Goal: Task Accomplishment & Management: Manage account settings

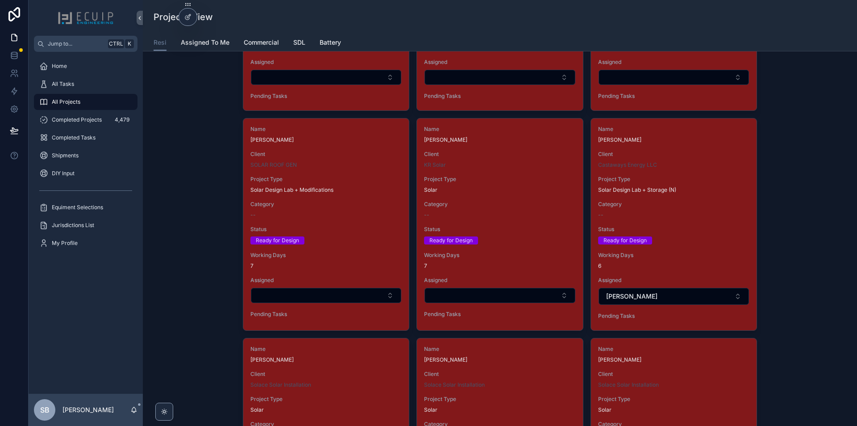
scroll to position [1295, 0]
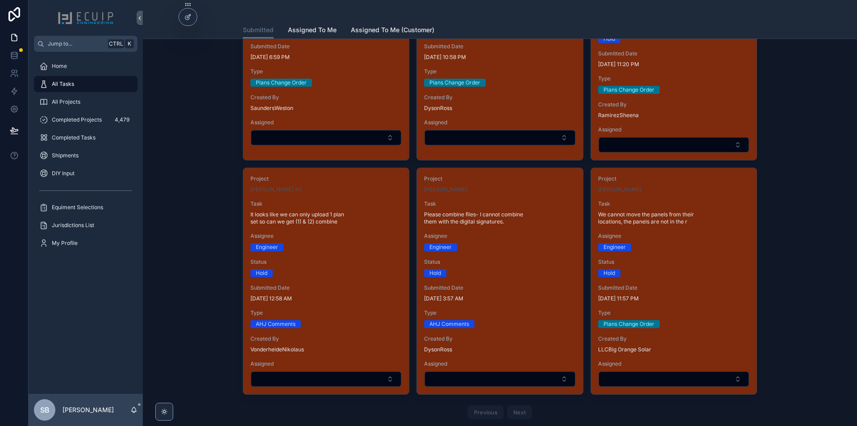
scroll to position [2271, 0]
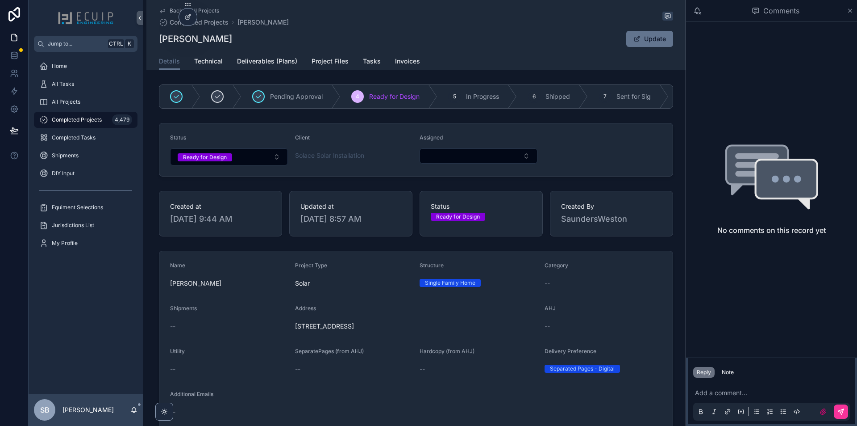
scroll to position [179, 0]
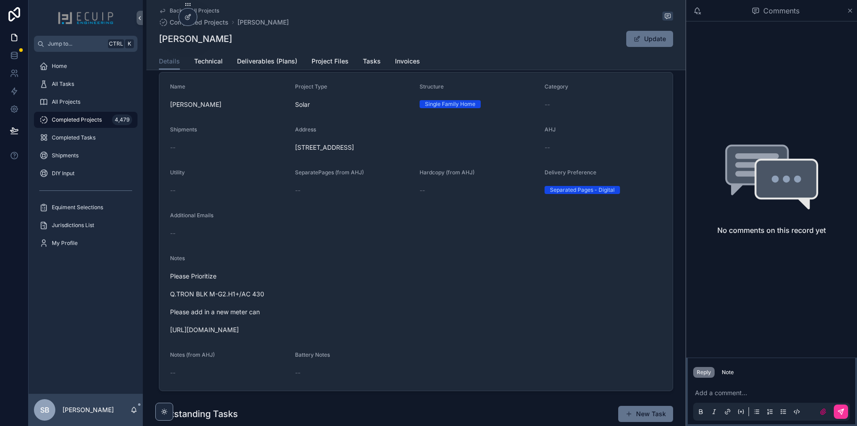
drag, startPoint x: 422, startPoint y: 155, endPoint x: 293, endPoint y: 162, distance: 128.8
click at [293, 162] on form "Name Ivey Lucious Project Type Solar Structure Single Family Home Category -- S…" at bounding box center [416, 231] width 514 height 318
copy span "14830 S Biscayne River Dr Miami, FL 33168"
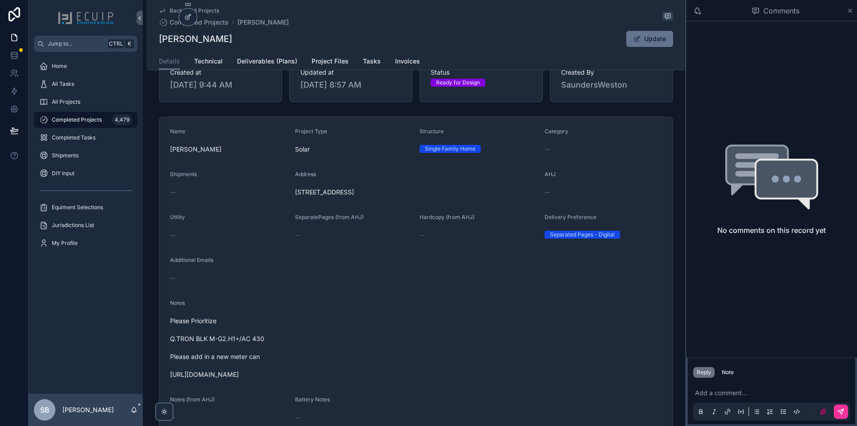
click at [323, 63] on span "Project Files" at bounding box center [330, 61] width 37 height 9
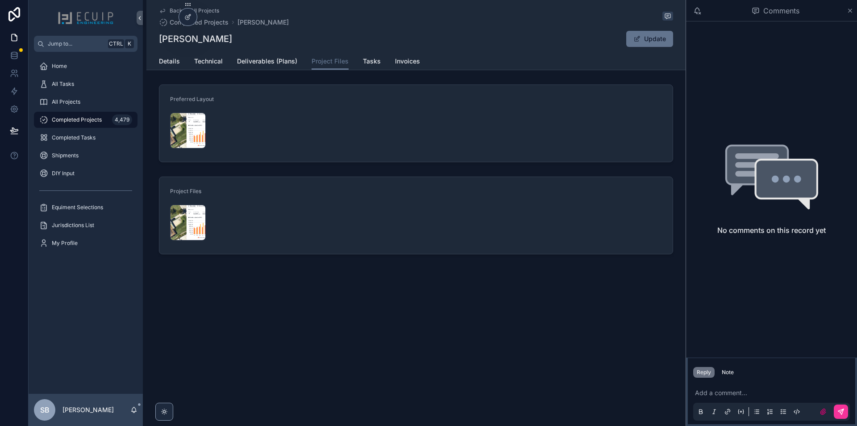
click at [171, 59] on span "Details" at bounding box center [169, 61] width 21 height 9
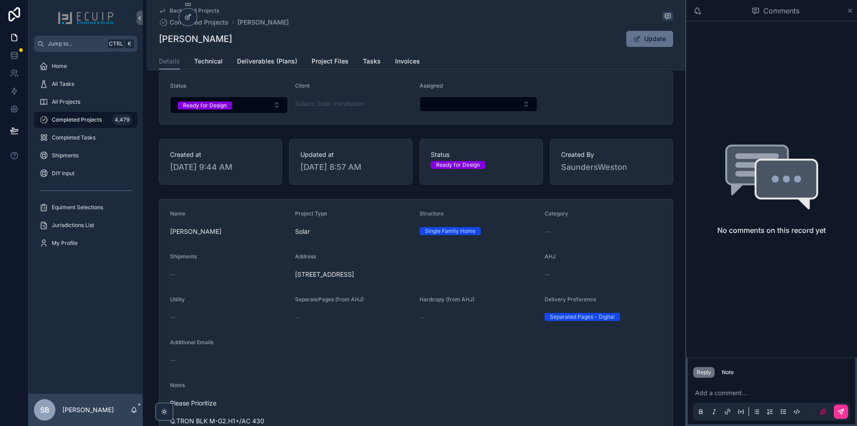
scroll to position [134, 0]
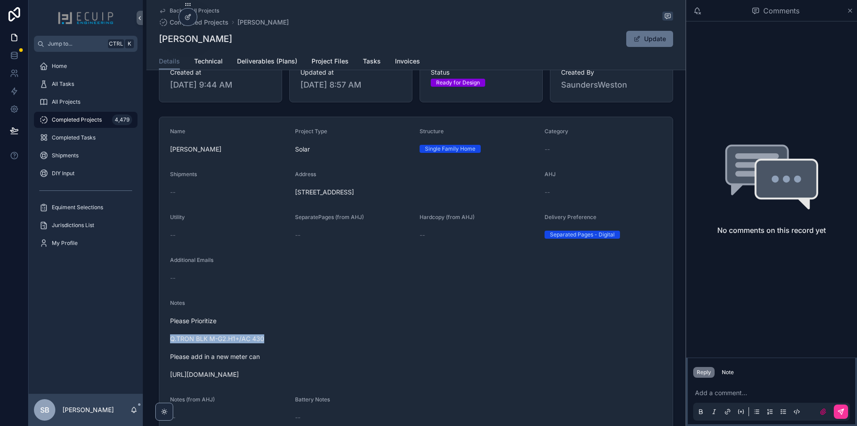
drag, startPoint x: 253, startPoint y: 348, endPoint x: 168, endPoint y: 343, distance: 85.4
click at [170, 343] on span "Please Prioritize Q.TRON BLK M-G2.H1+/AC 430 Please add in a new meter can http…" at bounding box center [416, 347] width 492 height 63
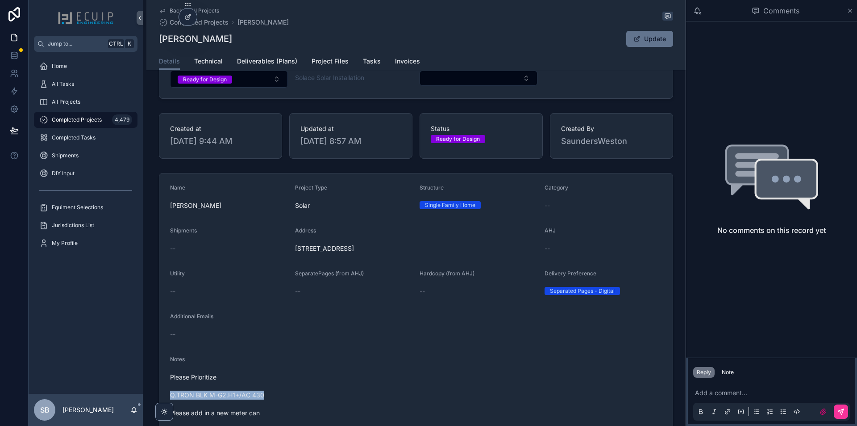
scroll to position [0, 0]
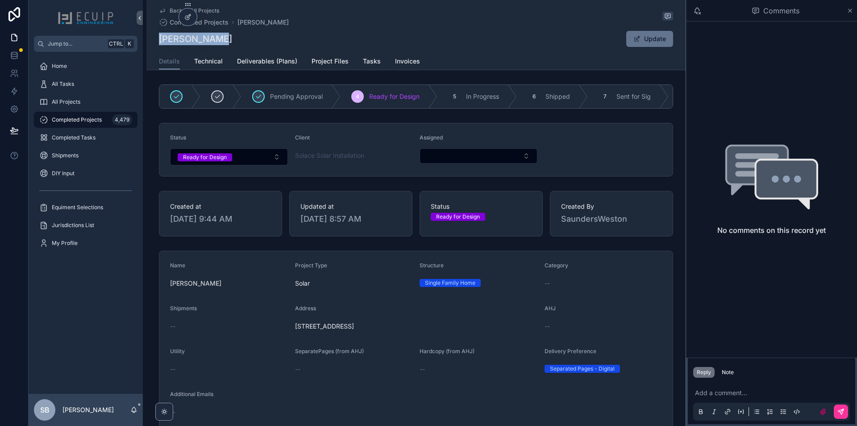
drag, startPoint x: 210, startPoint y: 38, endPoint x: 153, endPoint y: 45, distance: 58.0
click at [153, 45] on div "Back to All Projects Completed Projects Ivey Lucious Ivey Lucious Update Detail…" at bounding box center [416, 35] width 540 height 70
copy h1 "Ivey Lucious"
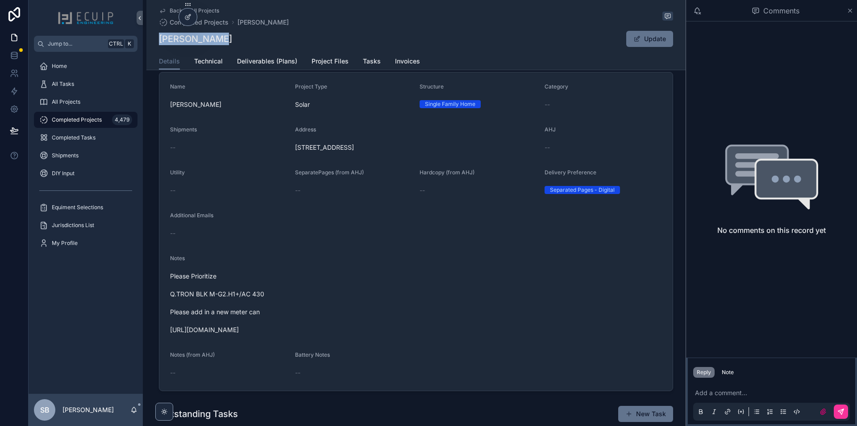
click at [215, 67] on link "Technical" at bounding box center [208, 62] width 29 height 18
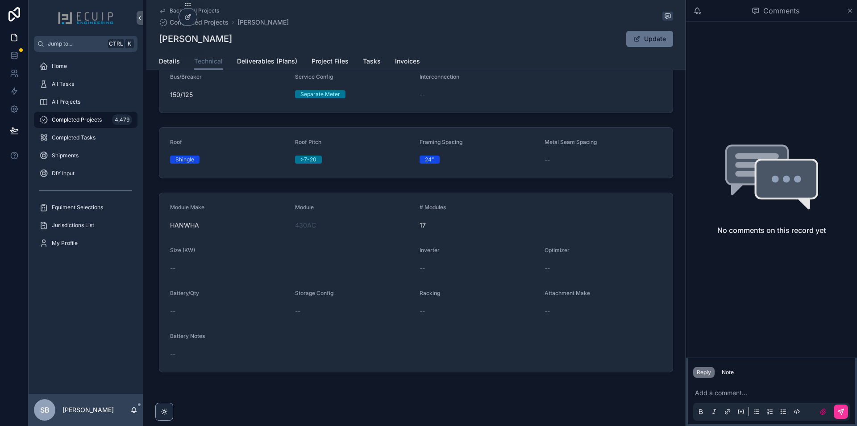
scroll to position [89, 0]
click at [170, 63] on span "Details" at bounding box center [169, 61] width 21 height 9
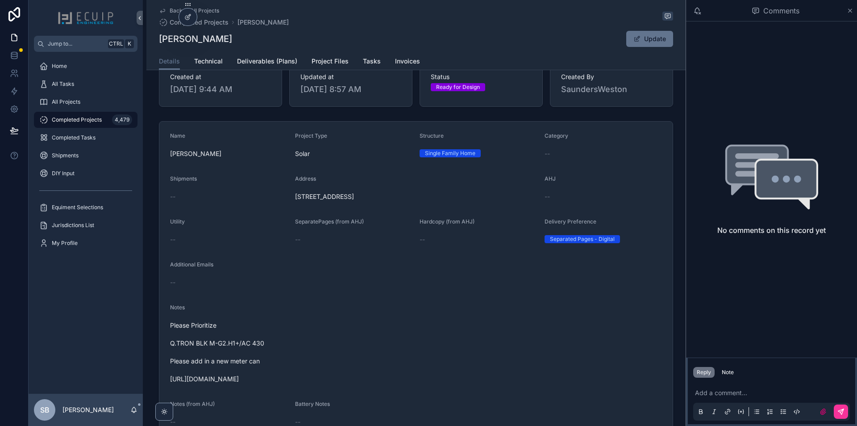
scroll to position [134, 0]
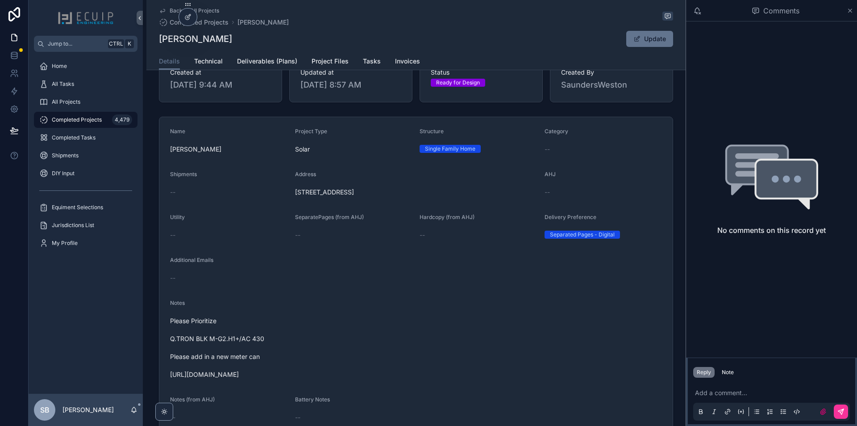
drag, startPoint x: 309, startPoint y: 380, endPoint x: 163, endPoint y: 378, distance: 146.1
click at [163, 378] on form "Name Ivey Lucious Project Type Solar Structure Single Family Home Category -- S…" at bounding box center [416, 276] width 514 height 318
copy span "https://photos.app.goo.gl/N8NrSsHUX4U6AoqF8"
click at [448, 349] on span "Please Prioritize Q.TRON BLK M-G2.H1+/AC 430 Please add in a new meter can http…" at bounding box center [416, 347] width 492 height 63
drag, startPoint x: 264, startPoint y: 360, endPoint x: 249, endPoint y: 368, distance: 17.0
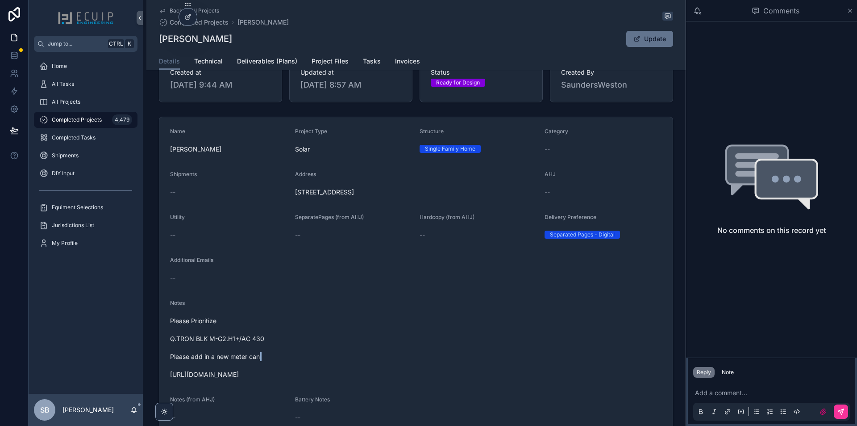
click at [247, 368] on span "Please Prioritize Q.TRON BLK M-G2.H1+/AC 430 Please add in a new meter can http…" at bounding box center [416, 347] width 492 height 63
click at [303, 375] on span "Please Prioritize Q.TRON BLK M-G2.H1+/AC 430 Please add in a new meter can http…" at bounding box center [416, 347] width 492 height 63
drag, startPoint x: 194, startPoint y: 360, endPoint x: 270, endPoint y: 368, distance: 76.7
click at [270, 368] on span "Please Prioritize Q.TRON BLK M-G2.H1+/AC 430 Please add in a new meter can http…" at bounding box center [416, 347] width 492 height 63
click at [384, 317] on div "Notes Please Prioritize Q.TRON BLK M-G2.H1+/AC 430 Please add in a new meter ca…" at bounding box center [416, 340] width 492 height 82
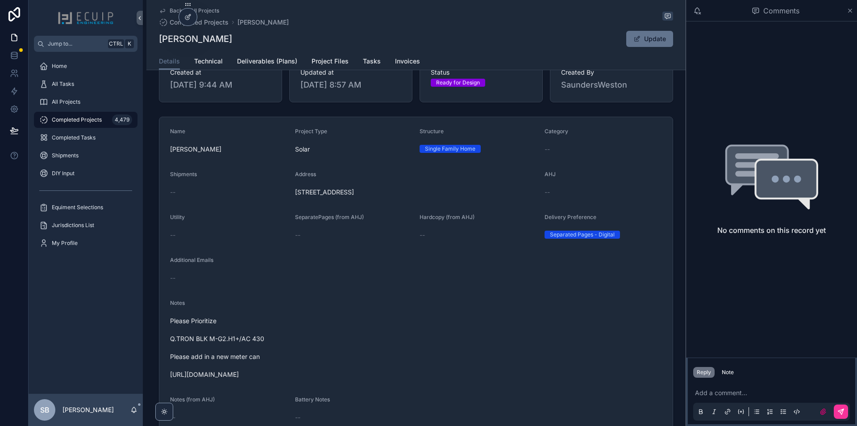
click at [324, 55] on link "Project Files" at bounding box center [330, 62] width 37 height 18
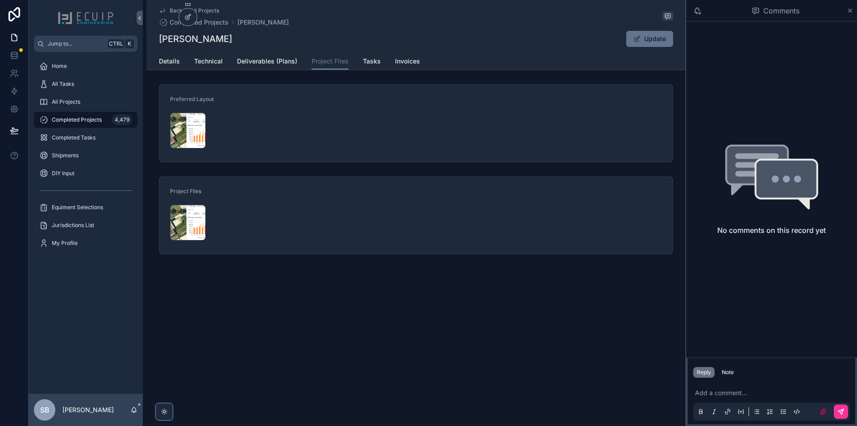
click at [183, 126] on div "Screenshot-2025-09-28-at-9.43.41-PM .png" at bounding box center [188, 131] width 36 height 36
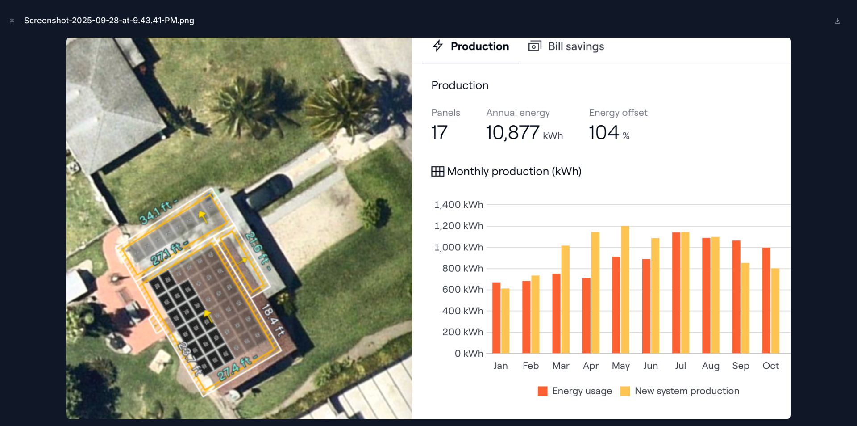
click at [14, 18] on icon "Close modal" at bounding box center [12, 20] width 6 height 6
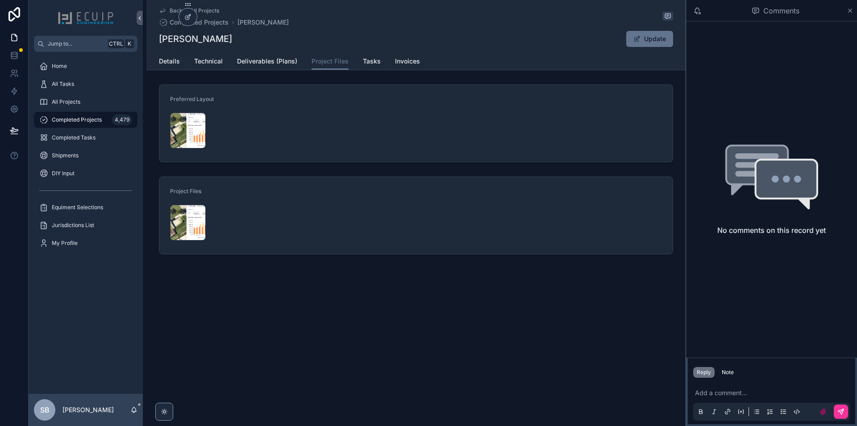
click at [166, 65] on span "Details" at bounding box center [169, 61] width 21 height 9
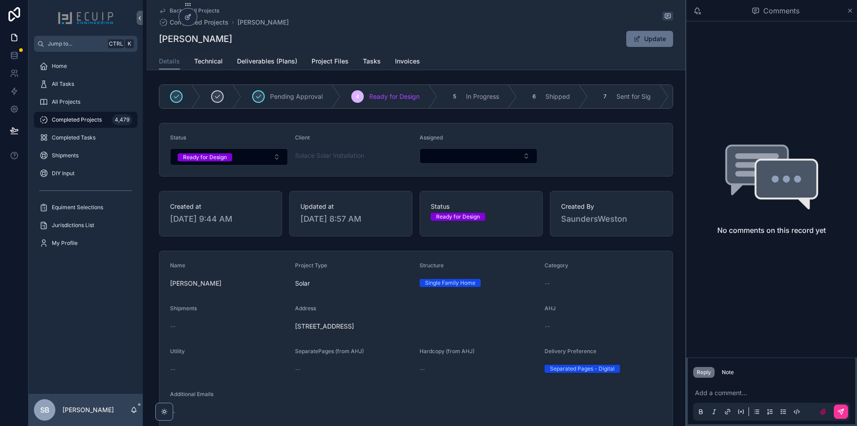
scroll to position [268, 0]
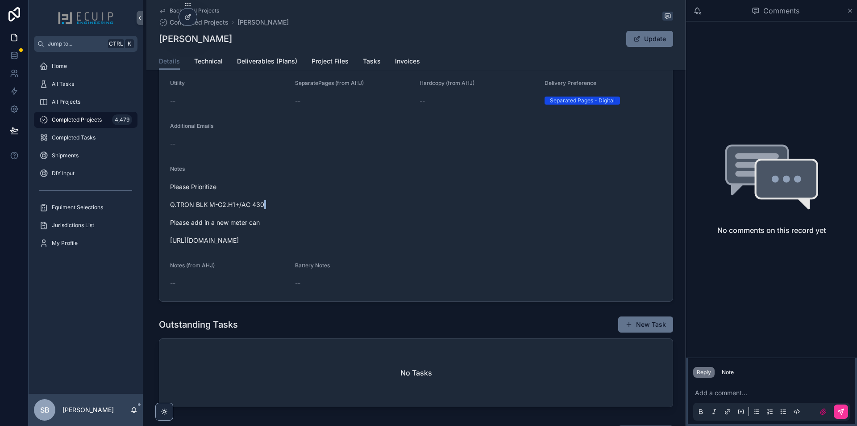
drag, startPoint x: 263, startPoint y: 208, endPoint x: 231, endPoint y: 216, distance: 32.7
click at [231, 216] on span "Please Prioritize Q.TRON BLK M-G2.H1+/AC 430 Please add in a new meter can http…" at bounding box center [416, 213] width 492 height 63
click at [198, 69] on link "Technical" at bounding box center [208, 62] width 29 height 18
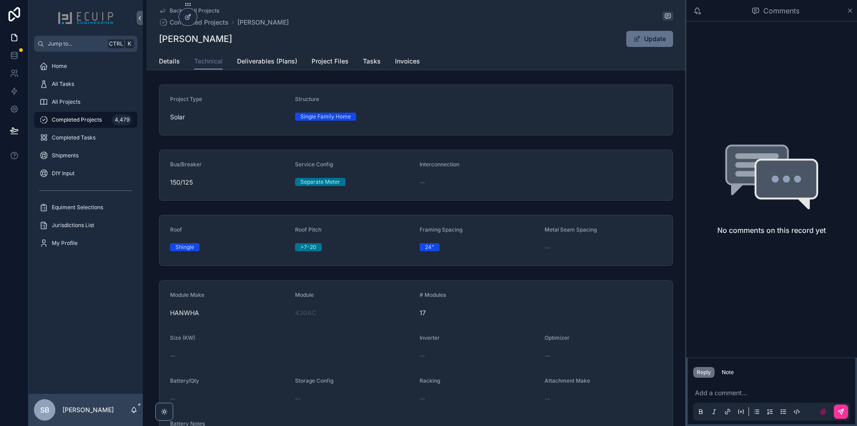
click at [171, 61] on span "Details" at bounding box center [169, 61] width 21 height 9
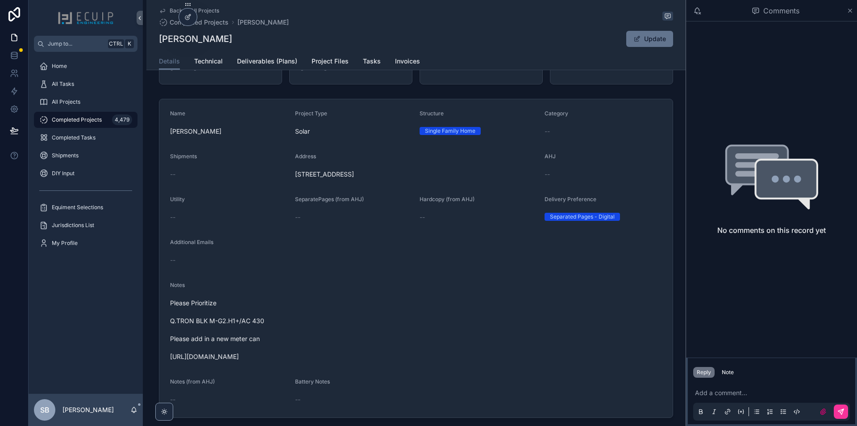
scroll to position [223, 0]
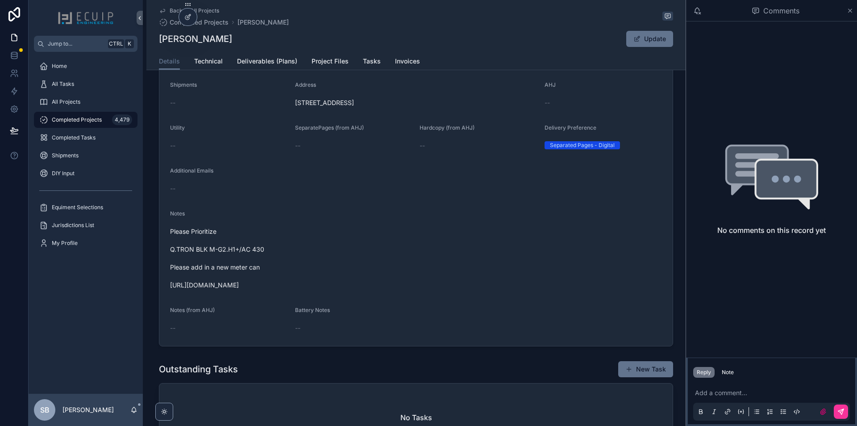
click at [203, 60] on span "Technical" at bounding box center [208, 61] width 29 height 9
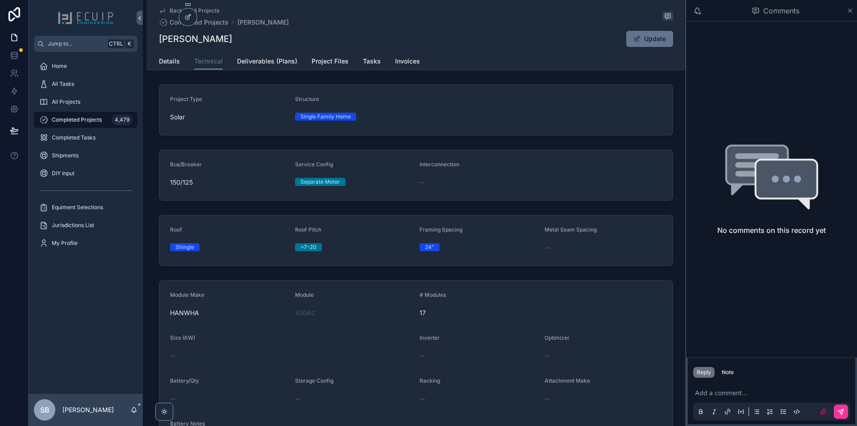
click at [168, 64] on span "Details" at bounding box center [169, 61] width 21 height 9
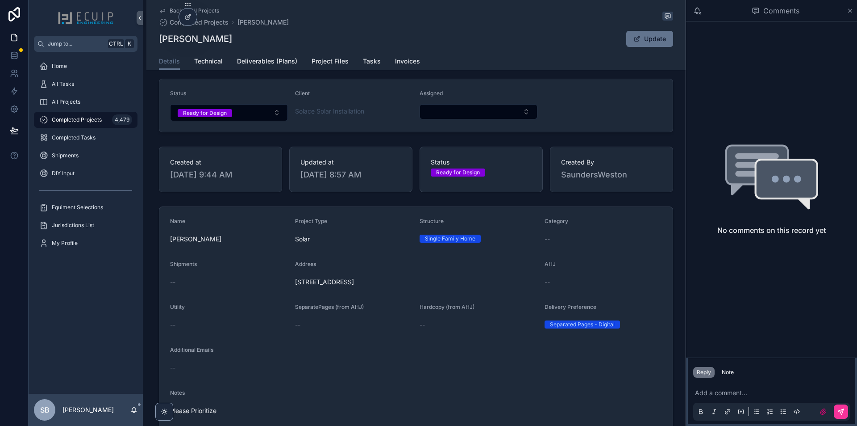
scroll to position [223, 0]
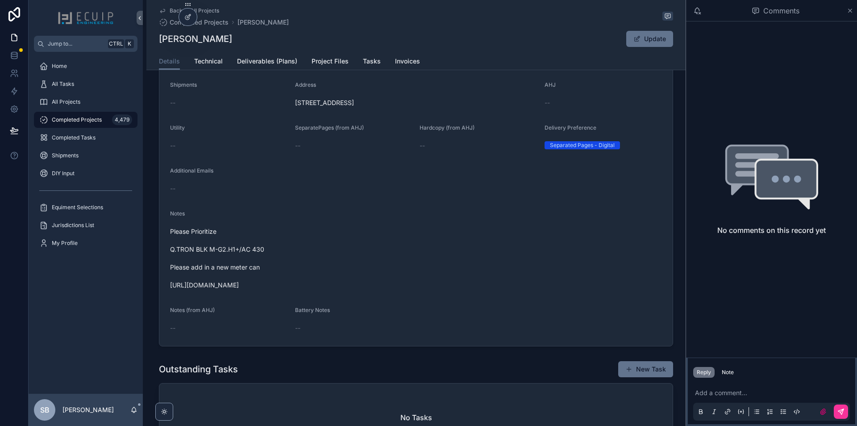
click at [200, 61] on span "Technical" at bounding box center [208, 61] width 29 height 9
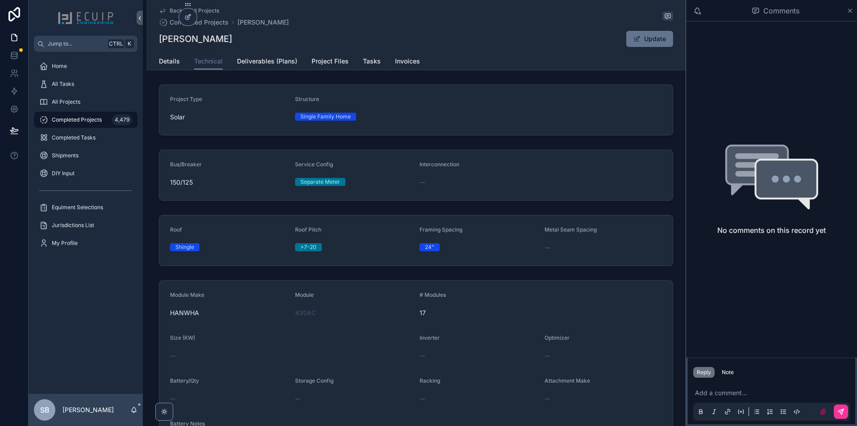
click at [328, 66] on link "Project Files" at bounding box center [330, 62] width 37 height 18
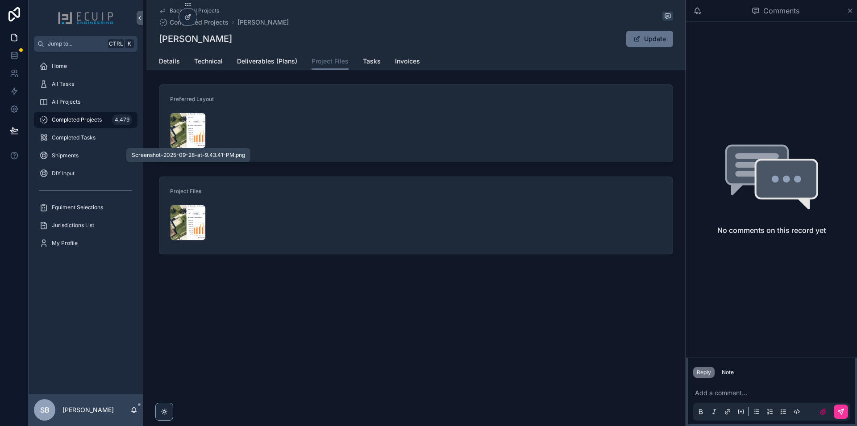
click at [0, 0] on span "Screenshot-2025-09-28-at-9.43.41-PM" at bounding box center [0, 0] width 0 height 0
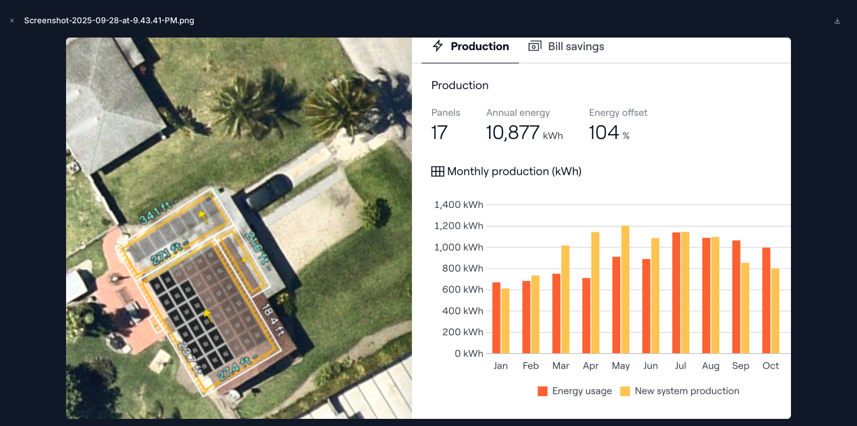
click at [12, 21] on icon "Close modal" at bounding box center [12, 20] width 6 height 6
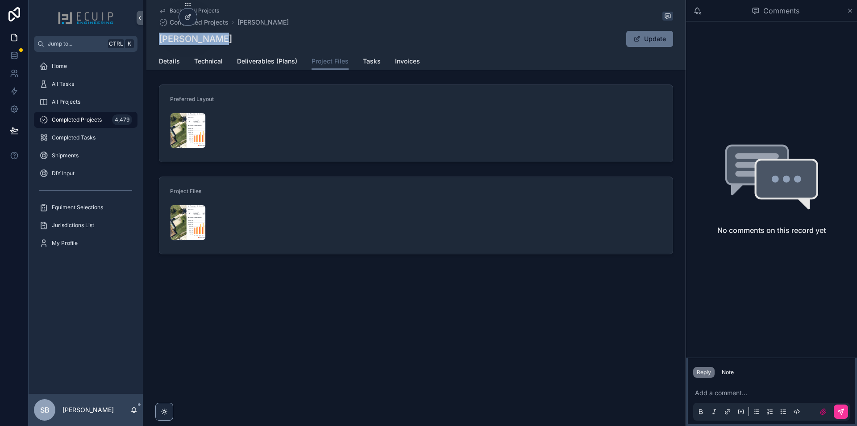
drag, startPoint x: 223, startPoint y: 42, endPoint x: 153, endPoint y: 40, distance: 70.2
click at [153, 40] on div "Back to All Projects Completed Projects Ivey Lucious Ivey Lucious Update Projec…" at bounding box center [416, 35] width 540 height 70
copy h1 "Ivey Lucious"
click at [734, 370] on div "Note" at bounding box center [728, 371] width 12 height 7
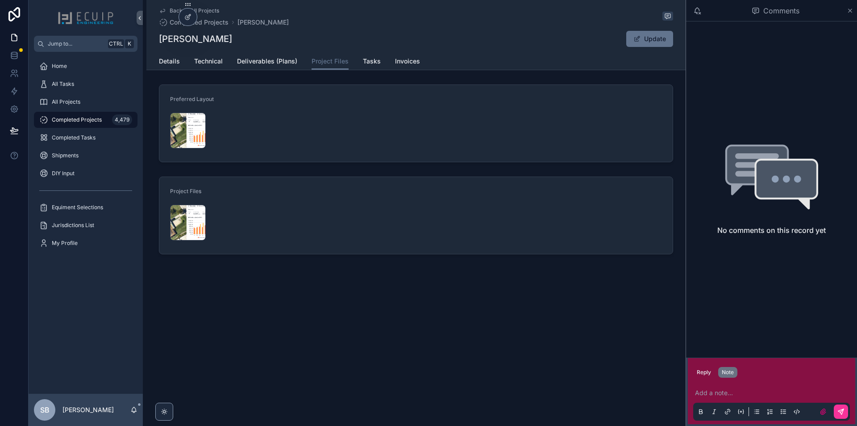
click at [734, 389] on p "scrollable content" at bounding box center [773, 392] width 157 height 9
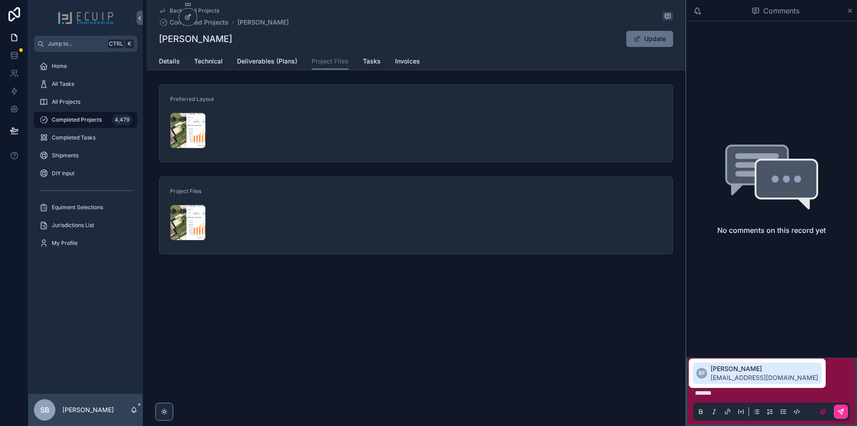
click at [724, 368] on span "[PERSON_NAME]" at bounding box center [765, 368] width 108 height 9
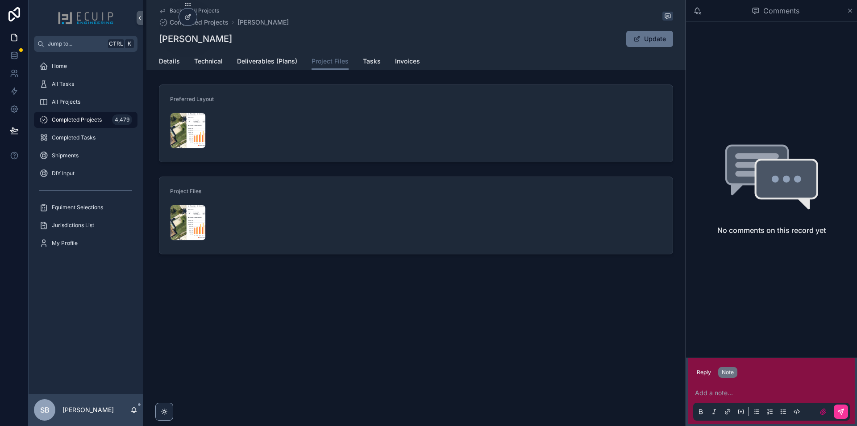
click at [768, 324] on div "No comments on this record yet" at bounding box center [771, 189] width 171 height 336
click at [464, 304] on div "Back to All Projects Completed Projects Ivey Lucious Ivey Lucious Update Projec…" at bounding box center [416, 157] width 540 height 315
click at [173, 66] on link "Details" at bounding box center [169, 62] width 21 height 18
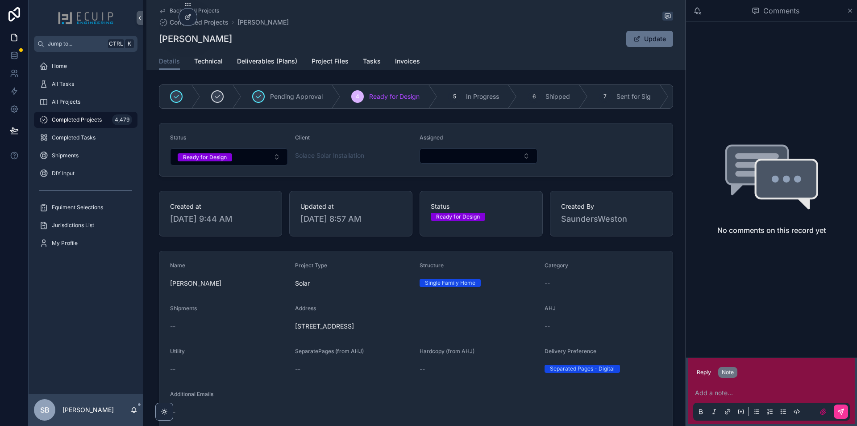
click at [493, 159] on button "Select Button" at bounding box center [479, 155] width 118 height 15
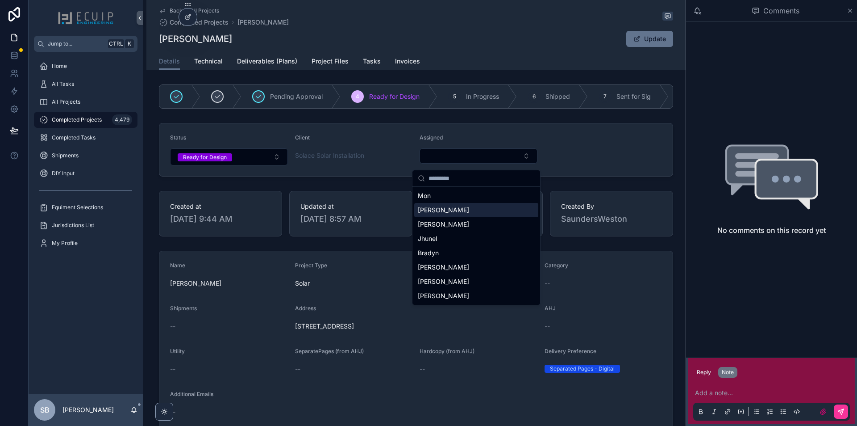
click at [486, 209] on div "[PERSON_NAME]" at bounding box center [476, 210] width 124 height 14
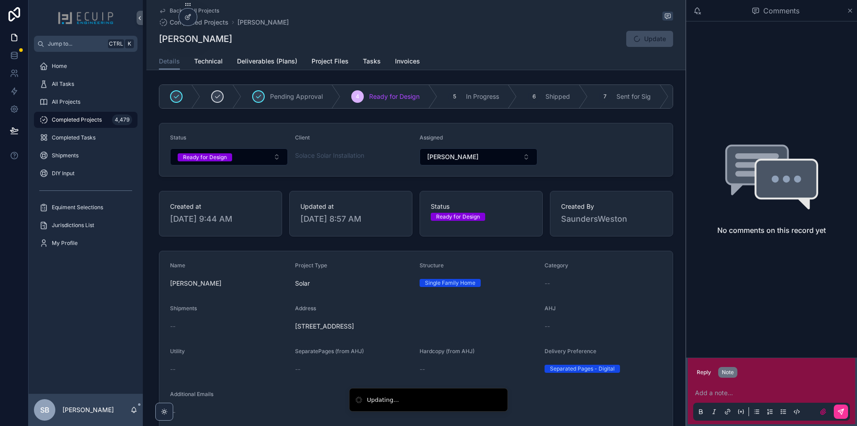
click at [255, 163] on button "Ready for Design" at bounding box center [229, 156] width 118 height 17
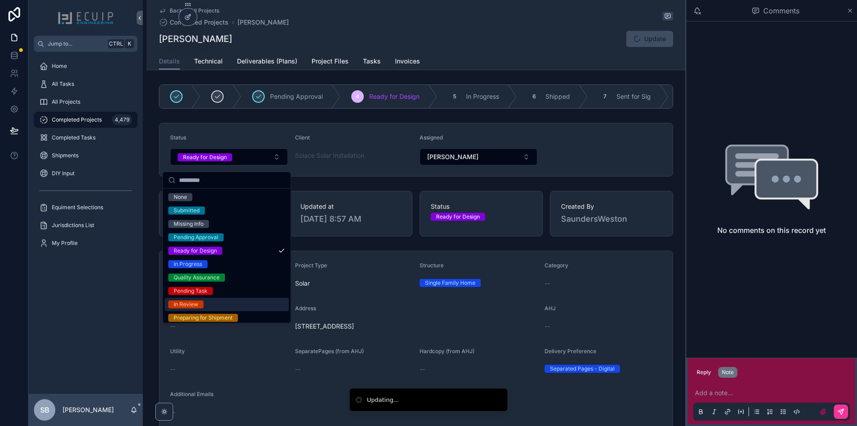
click at [220, 301] on div "In Review" at bounding box center [227, 303] width 124 height 13
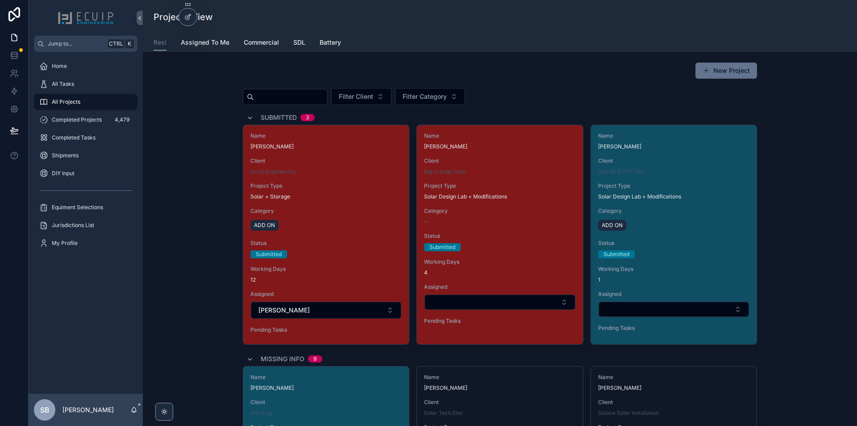
scroll to position [1295, 0]
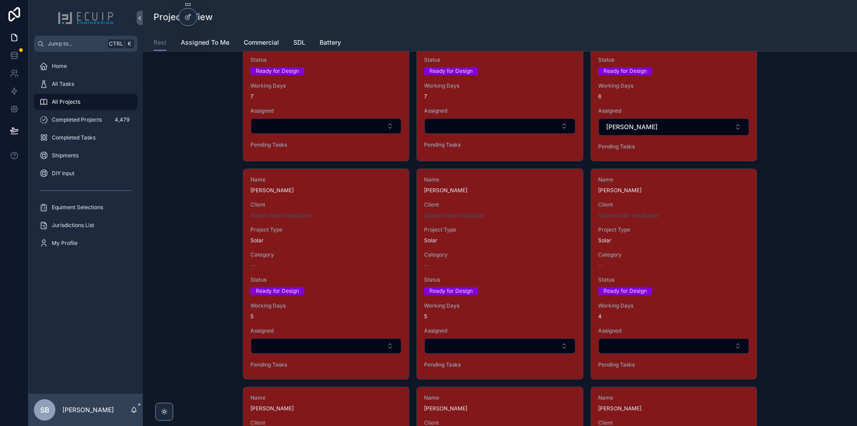
scroll to position [1384, 0]
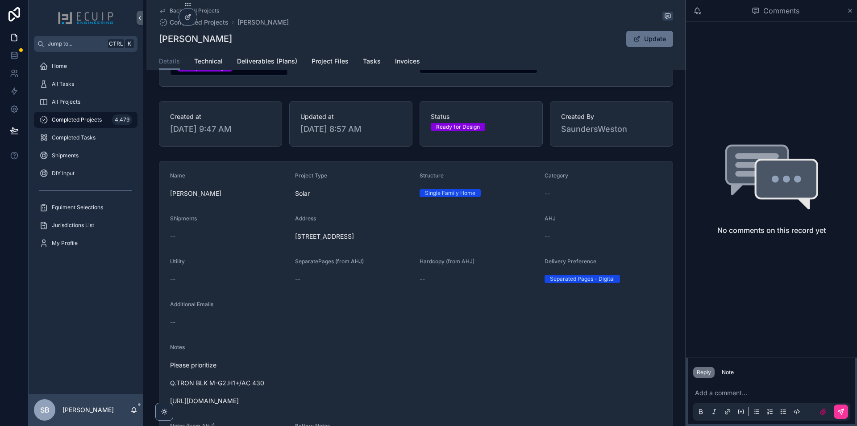
scroll to position [89, 0]
drag, startPoint x: 386, startPoint y: 242, endPoint x: 293, endPoint y: 243, distance: 93.8
click at [295, 241] on span "[STREET_ADDRESS]" at bounding box center [416, 236] width 243 height 9
copy span "[STREET_ADDRESS]"
click at [325, 66] on link "Project Files" at bounding box center [330, 62] width 37 height 18
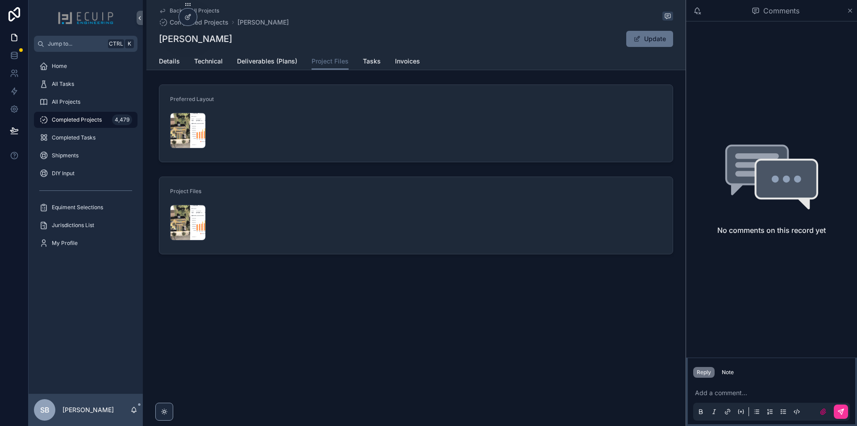
click at [179, 130] on div "Screenshot-2025-09-28-at-9.46.33-PM .png" at bounding box center [188, 131] width 36 height 36
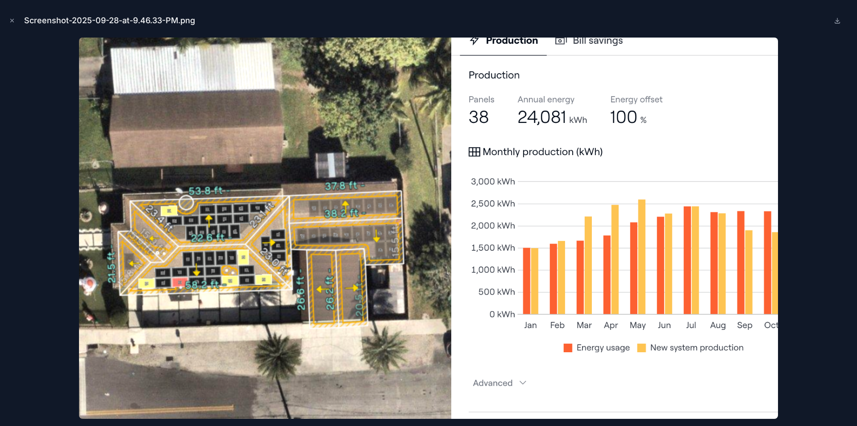
click at [10, 20] on icon "Close modal" at bounding box center [12, 20] width 6 height 6
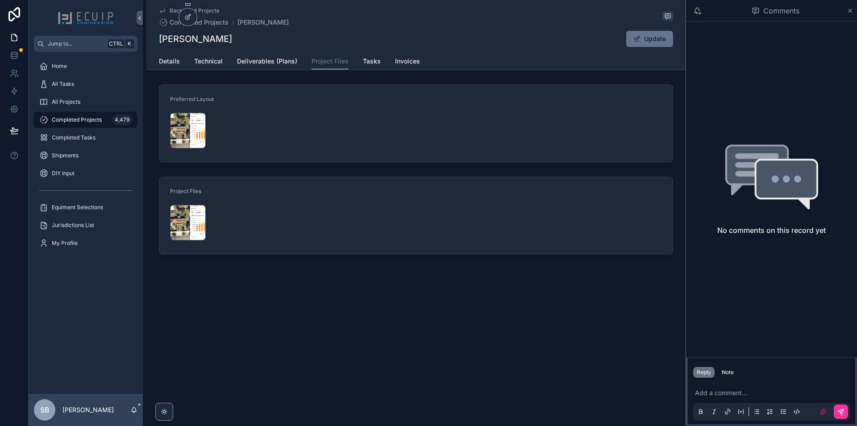
click at [171, 64] on span "Details" at bounding box center [169, 61] width 21 height 9
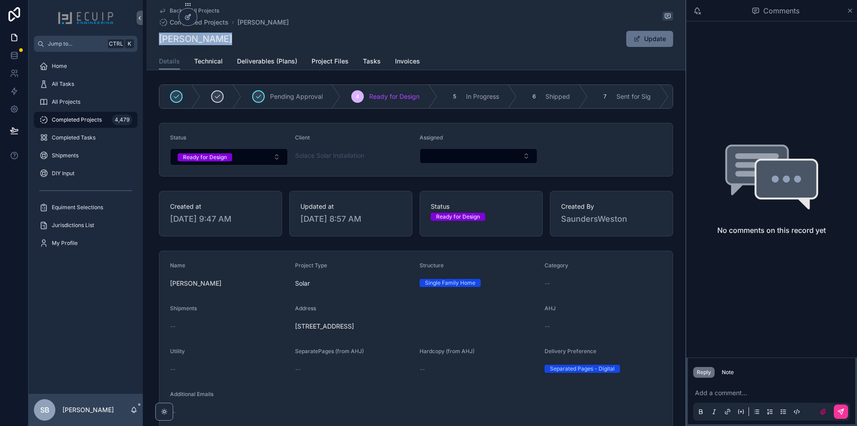
drag, startPoint x: 231, startPoint y: 41, endPoint x: 145, endPoint y: 35, distance: 86.8
copy h1 "[PERSON_NAME]"
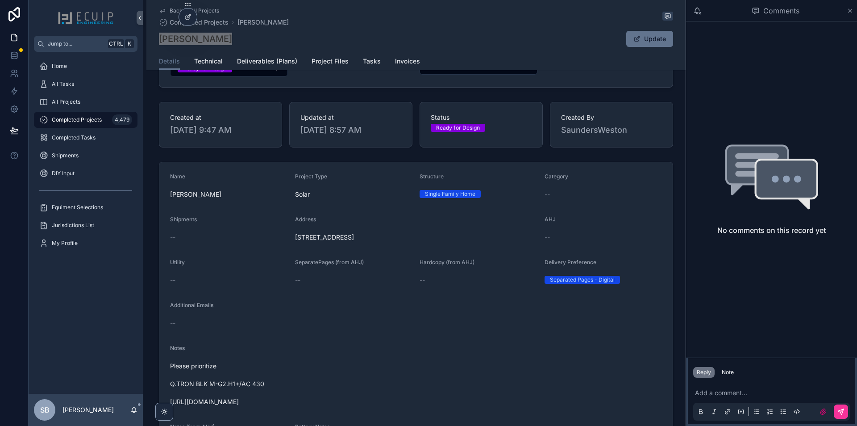
scroll to position [179, 0]
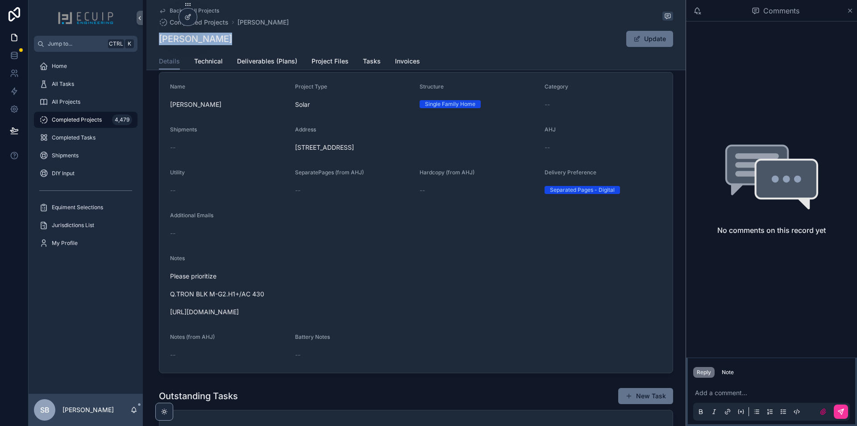
drag, startPoint x: 302, startPoint y: 321, endPoint x: 165, endPoint y: 319, distance: 136.7
click at [165, 319] on form "Name Camilo Alfaro Project Type Solar Structure Single Family Home Category -- …" at bounding box center [416, 222] width 514 height 300
copy span "https://photos.app.goo.gl/F8Yrte12xi8kWCfg7"
click at [222, 66] on div "Details Technical Deliverables (Plans) Project Files Tasks Invoices" at bounding box center [416, 61] width 514 height 17
click at [217, 60] on span "Technical" at bounding box center [208, 61] width 29 height 9
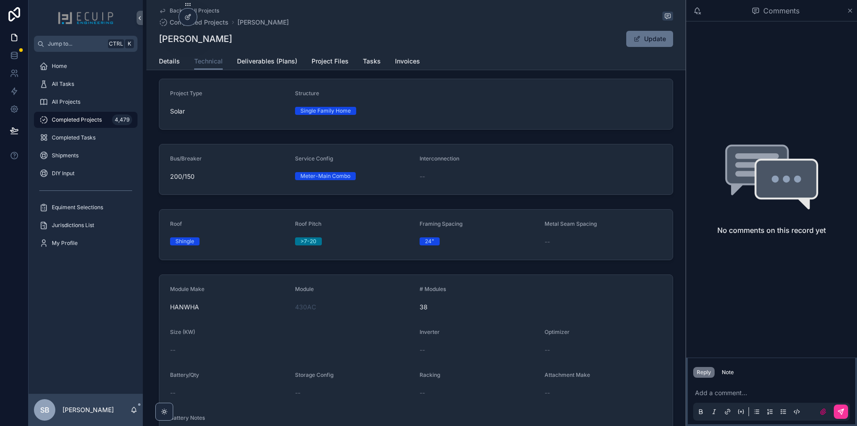
scroll to position [5, 0]
click at [162, 60] on span "Details" at bounding box center [169, 61] width 21 height 9
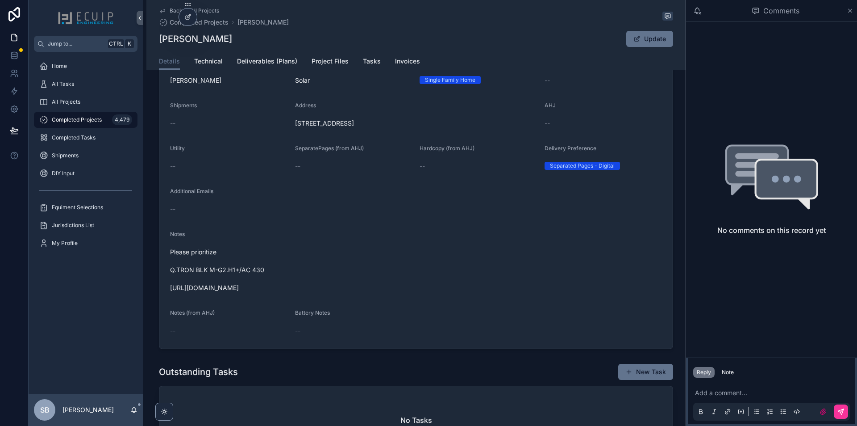
scroll to position [223, 0]
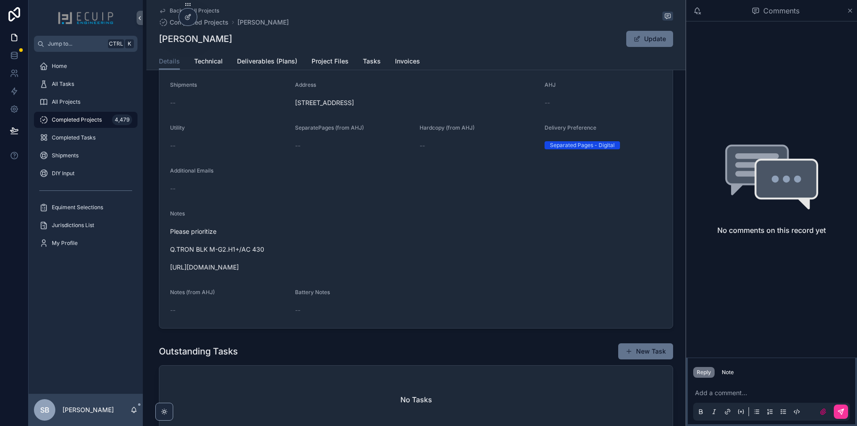
click at [209, 56] on link "Technical" at bounding box center [208, 62] width 29 height 18
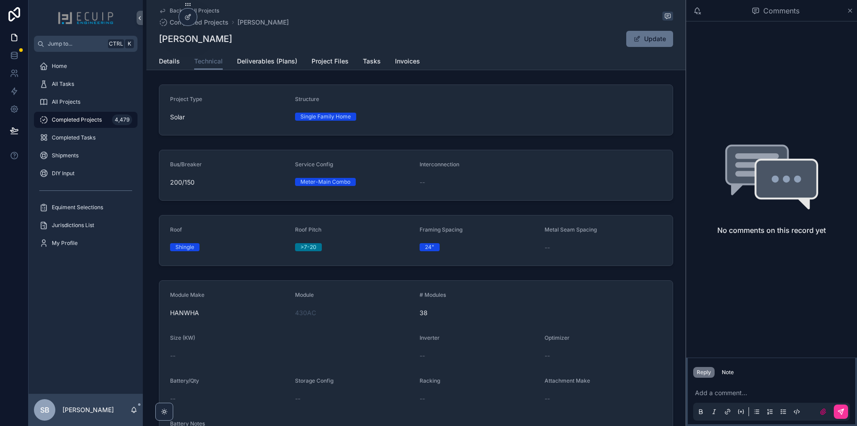
click at [330, 56] on link "Project Files" at bounding box center [330, 62] width 37 height 18
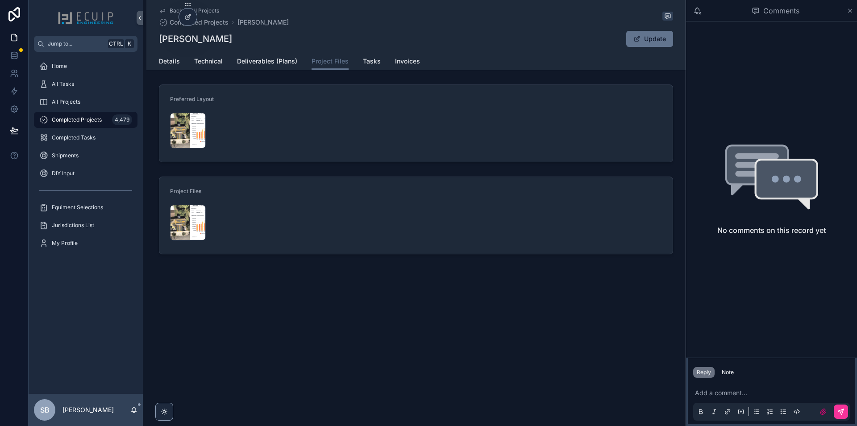
click at [178, 148] on div "Screenshot-2025-09-28-at-9.46.33-PM .png" at bounding box center [229, 130] width 118 height 41
click at [0, 0] on span "Screenshot-2025-09-28-at-9.46.33-PM" at bounding box center [0, 0] width 0 height 0
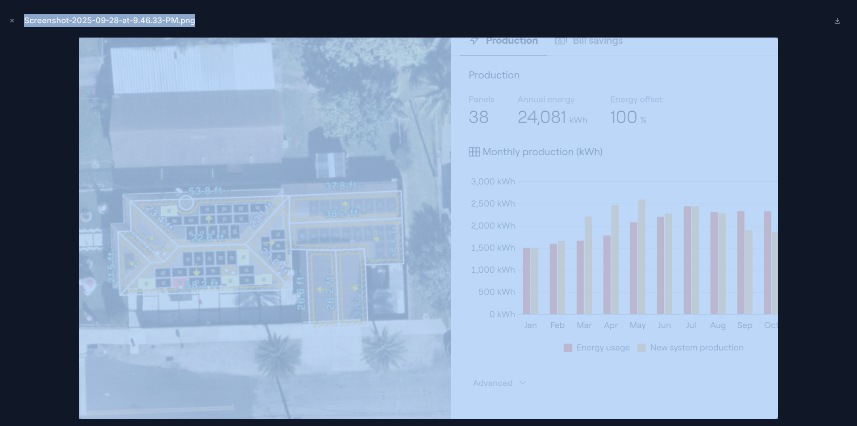
drag, startPoint x: 2, startPoint y: 113, endPoint x: -6, endPoint y: 117, distance: 9.2
click at [0, 117] on html "Jump to... Ctrl K Home All Tasks All Projects Completed Projects 4,479 Complete…" at bounding box center [428, 213] width 857 height 426
click at [11, 23] on icon "Close modal" at bounding box center [12, 20] width 6 height 6
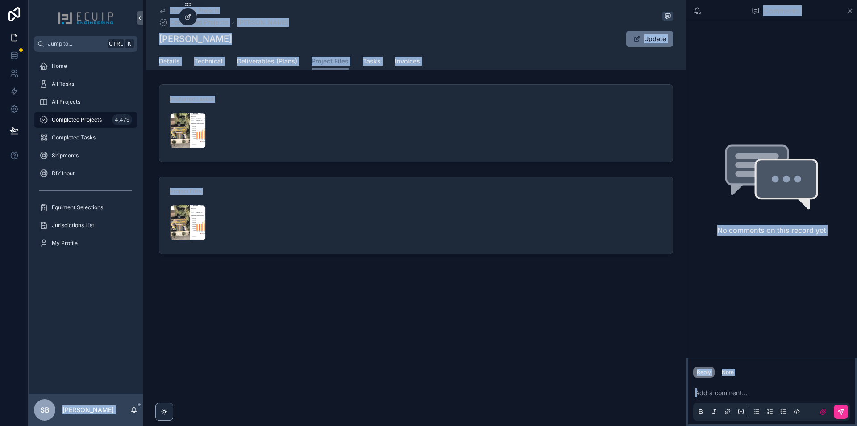
click at [302, 341] on div "Back to All Projects Completed Projects Camilo Alfaro Camilo Alfaro Update Proj…" at bounding box center [414, 213] width 543 height 426
click at [303, 339] on div "Back to All Projects Completed Projects Camilo Alfaro Camilo Alfaro Update Proj…" at bounding box center [414, 213] width 543 height 426
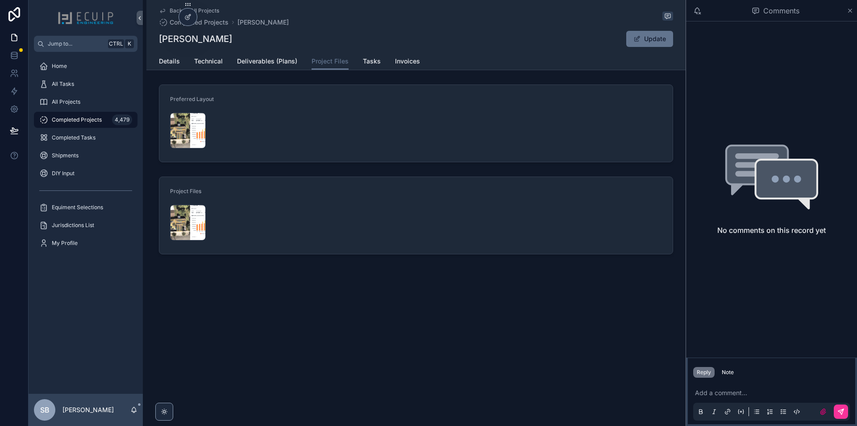
click at [179, 134] on div "Screenshot-2025-09-28-at-9.46.33-PM .png" at bounding box center [188, 131] width 36 height 36
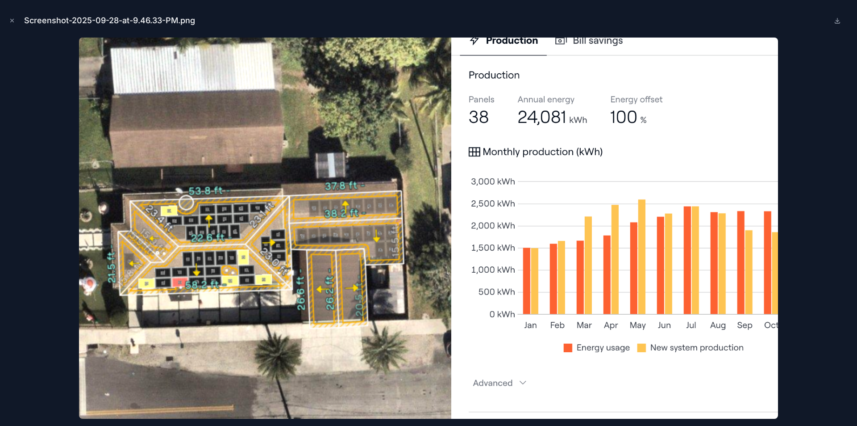
click at [50, 55] on div at bounding box center [428, 228] width 843 height 381
click at [10, 19] on icon "Close modal" at bounding box center [12, 20] width 6 height 6
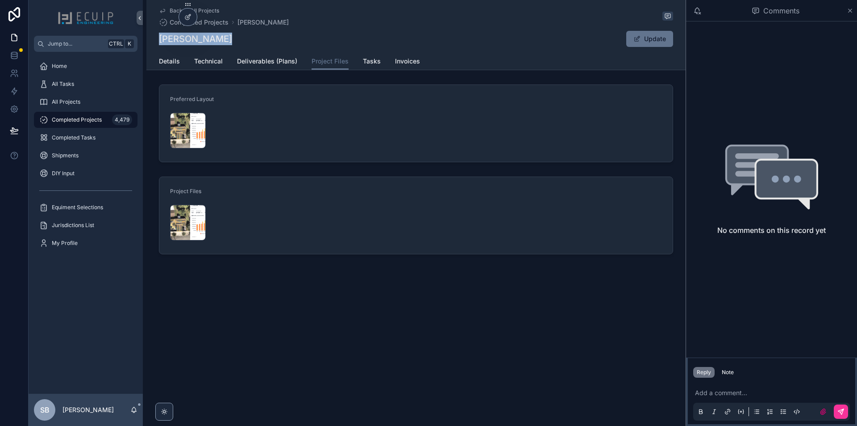
drag, startPoint x: 223, startPoint y: 40, endPoint x: 148, endPoint y: 39, distance: 75.0
click at [148, 39] on div "Back to All Projects Completed Projects Camilo Alfaro Camilo Alfaro Update Proj…" at bounding box center [416, 35] width 540 height 70
copy h1 "Camilo Alfaro"
click at [164, 58] on span "Details" at bounding box center [169, 61] width 21 height 9
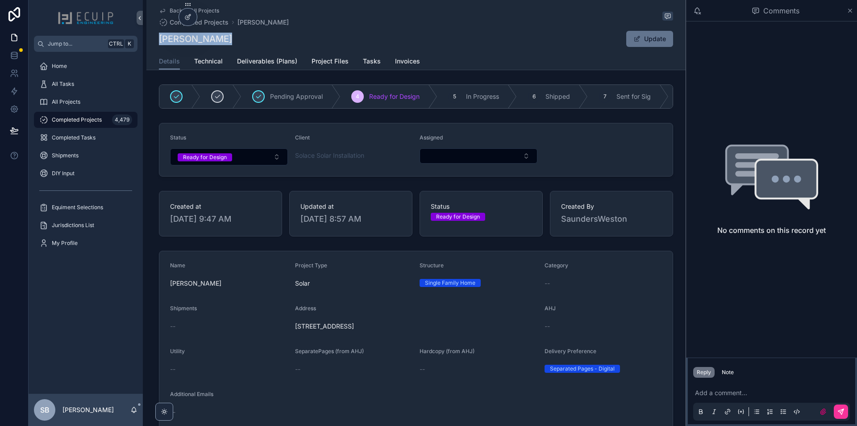
click at [732, 375] on div "Note" at bounding box center [728, 371] width 12 height 7
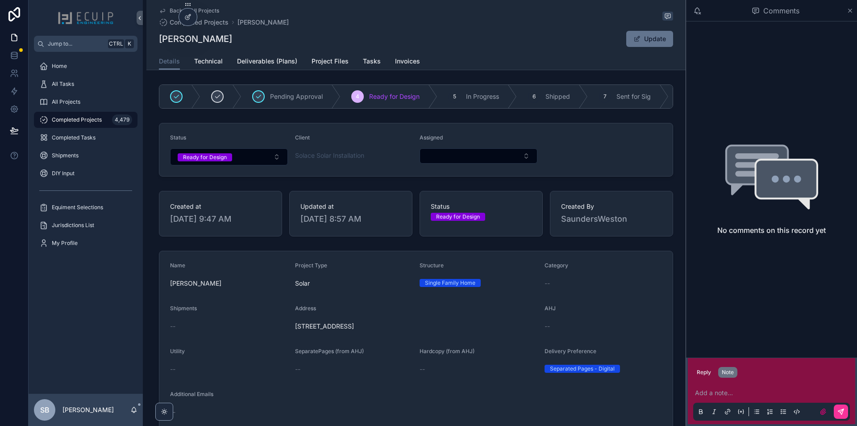
click at [733, 391] on p "scrollable content" at bounding box center [773, 392] width 157 height 9
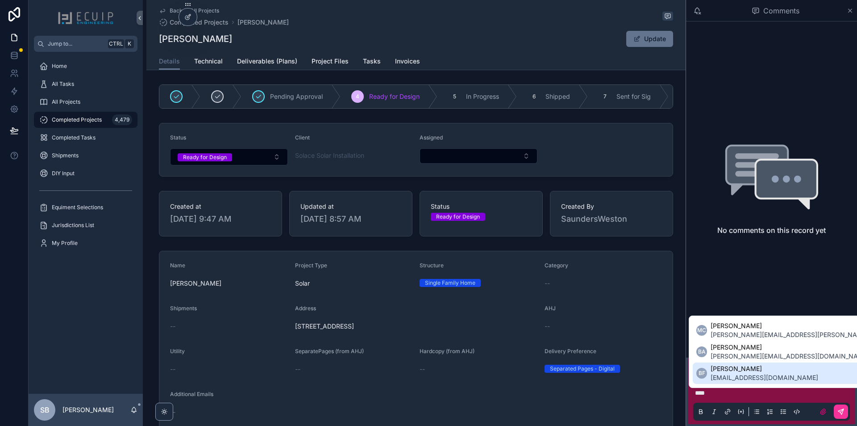
click at [753, 372] on span "[PERSON_NAME]" at bounding box center [765, 368] width 108 height 9
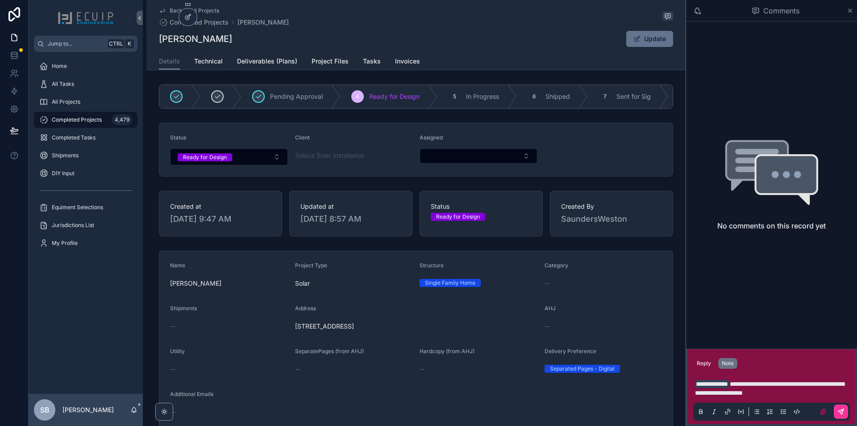
click at [772, 390] on span "**********" at bounding box center [769, 388] width 149 height 15
click at [819, 393] on p "**********" at bounding box center [773, 388] width 157 height 18
drag, startPoint x: 719, startPoint y: 384, endPoint x: 693, endPoint y: 384, distance: 25.9
click at [693, 384] on div "**********" at bounding box center [771, 397] width 167 height 54
click at [804, 395] on p "**********" at bounding box center [773, 388] width 157 height 18
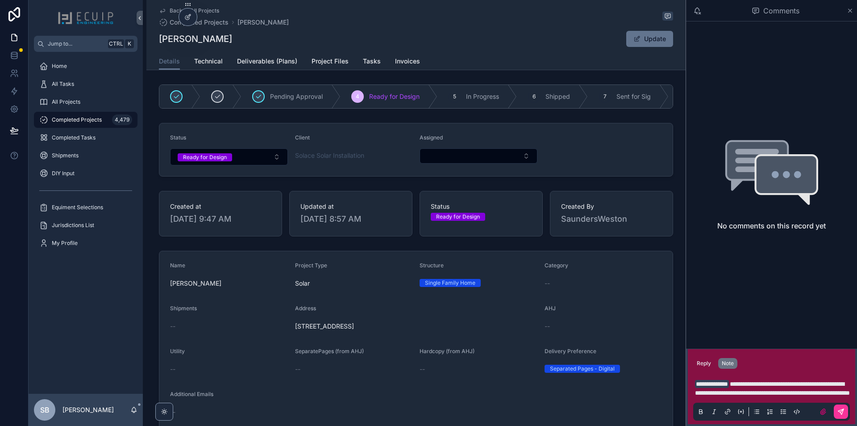
click at [718, 390] on span "**********" at bounding box center [772, 388] width 155 height 15
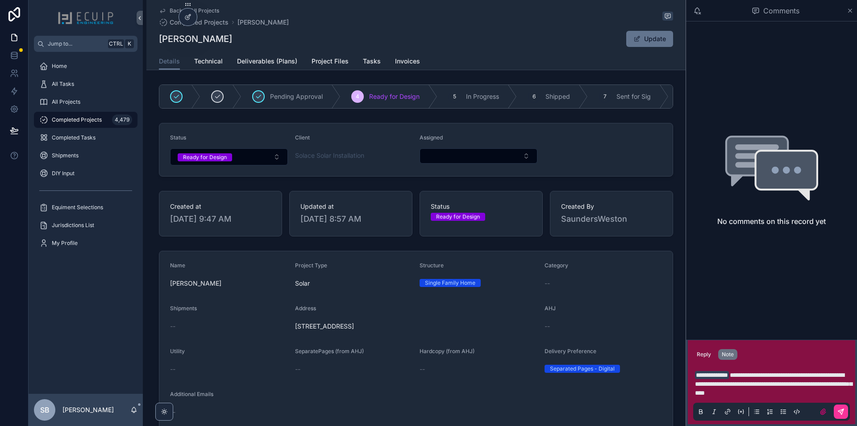
click at [821, 392] on p "**********" at bounding box center [773, 383] width 157 height 27
click at [841, 413] on icon "scrollable content" at bounding box center [841, 411] width 7 height 7
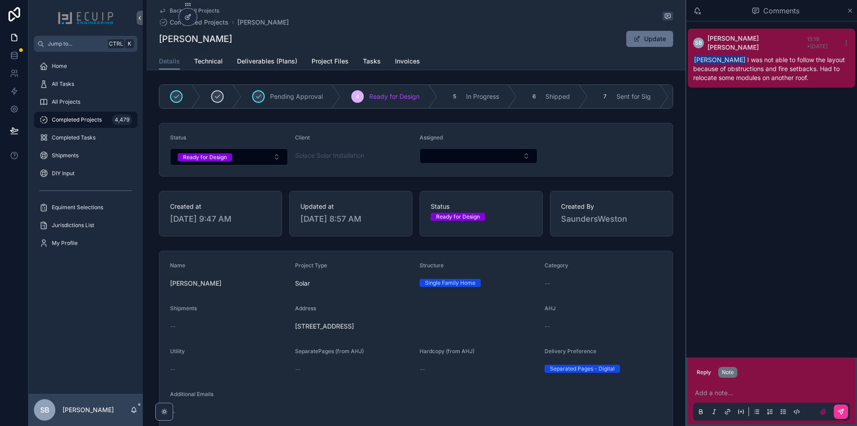
click at [247, 165] on button "Ready for Design" at bounding box center [229, 156] width 118 height 17
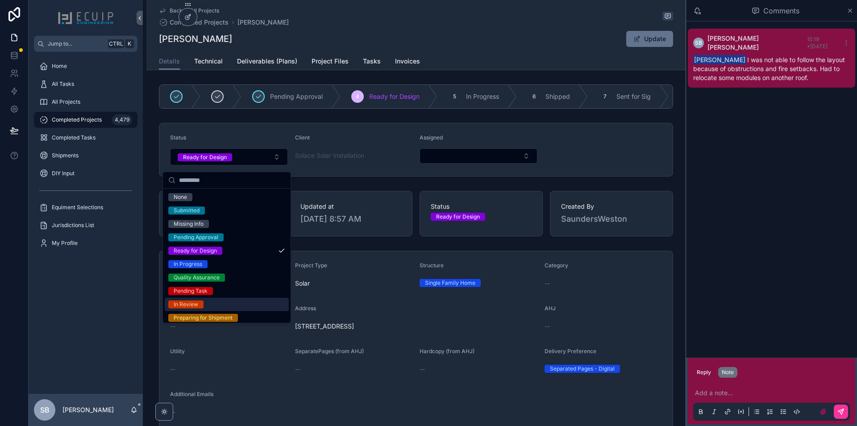
click at [216, 305] on div "In Review" at bounding box center [227, 303] width 124 height 13
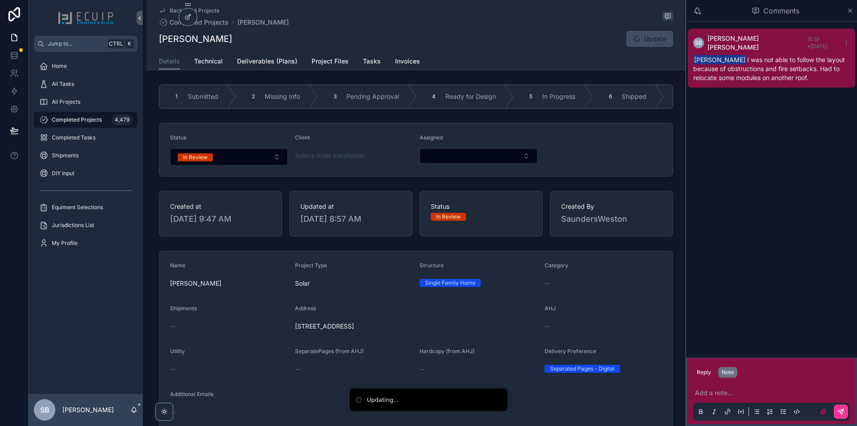
click at [430, 157] on button "Select Button" at bounding box center [479, 155] width 118 height 15
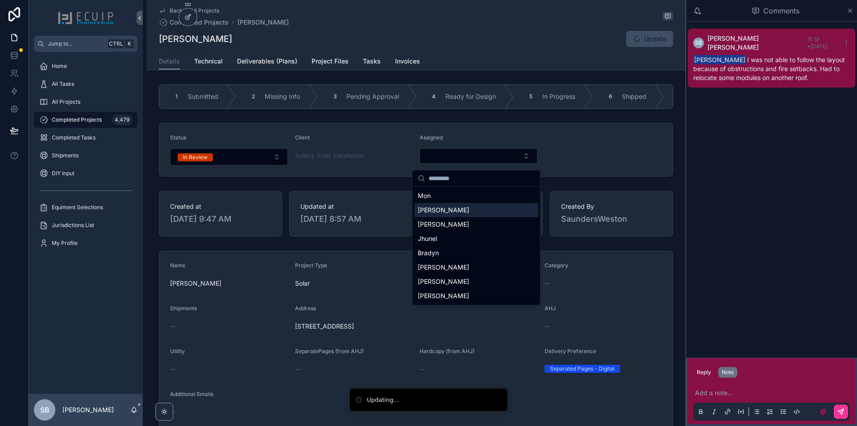
click at [427, 214] on span "[PERSON_NAME]" at bounding box center [443, 209] width 51 height 9
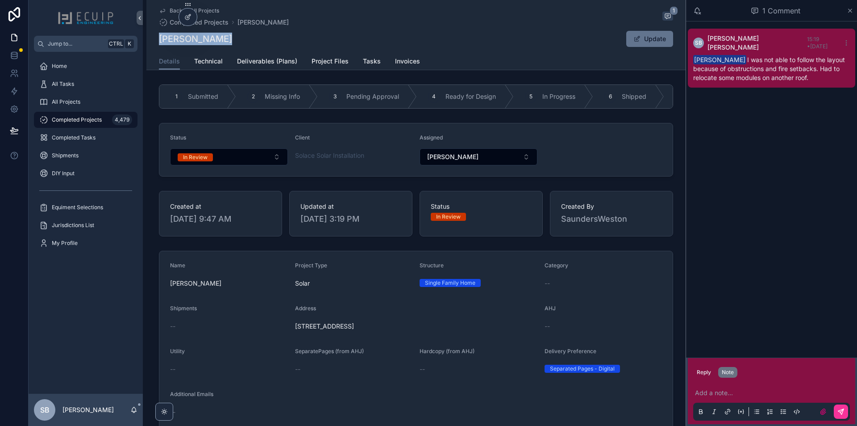
drag, startPoint x: 241, startPoint y: 38, endPoint x: 156, endPoint y: 41, distance: 85.3
click at [156, 41] on div "Back to All Projects Completed Projects Camilo Alfaro 1 Camilo Alfaro Update De…" at bounding box center [416, 35] width 540 height 70
copy h1 "Camilo Alfaro"
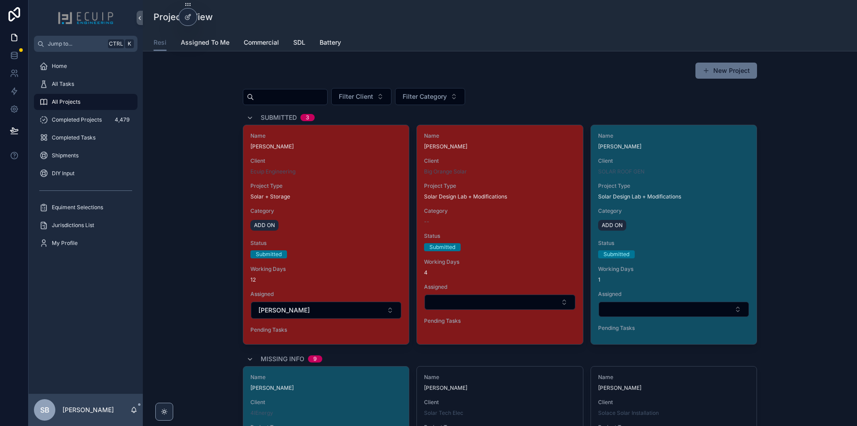
scroll to position [1384, 0]
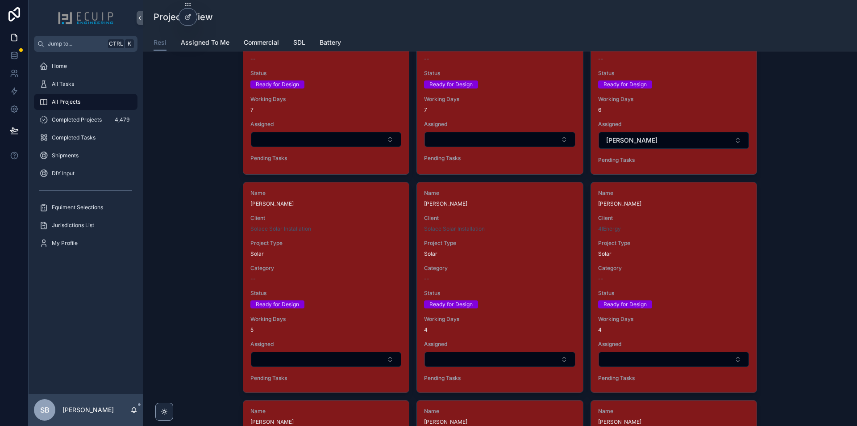
scroll to position [1340, 0]
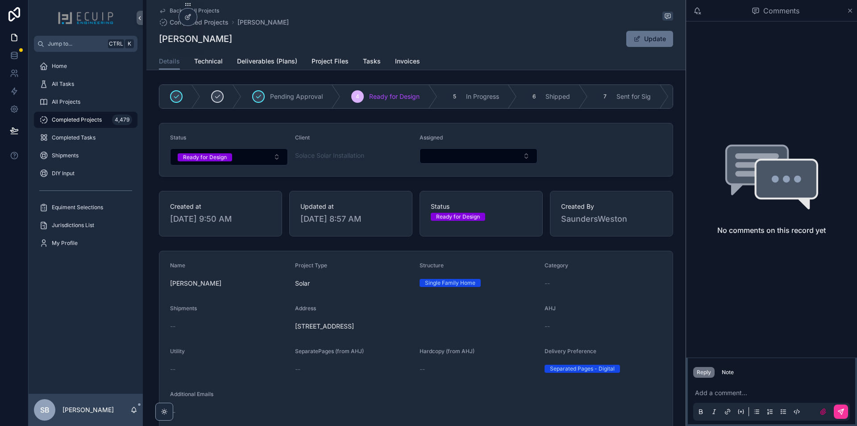
drag, startPoint x: 400, startPoint y: 332, endPoint x: 290, endPoint y: 331, distance: 109.9
click at [290, 331] on form "Name [PERSON_NAME] Project Type Solar Structure Single Family Home Category -- …" at bounding box center [416, 401] width 514 height 300
copy span "[STREET_ADDRESS]"
drag, startPoint x: 214, startPoint y: 38, endPoint x: 158, endPoint y: 38, distance: 56.3
click at [159, 38] on div "[PERSON_NAME] Update" at bounding box center [416, 38] width 514 height 17
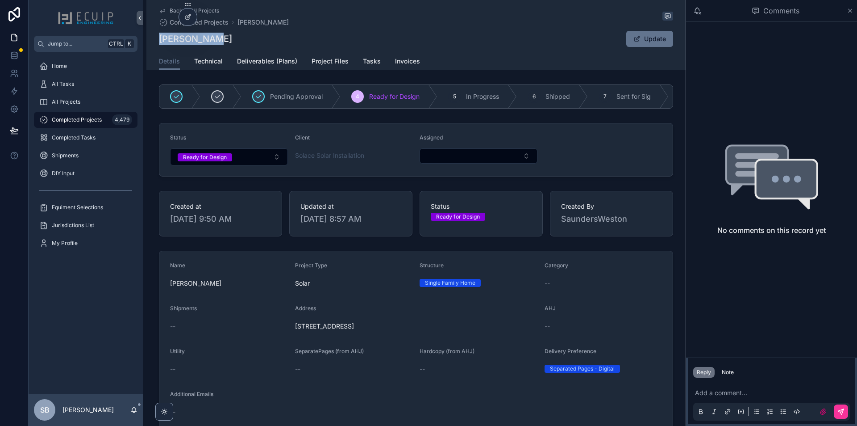
copy h1 "[PERSON_NAME]"
click at [215, 63] on span "Technical" at bounding box center [208, 61] width 29 height 9
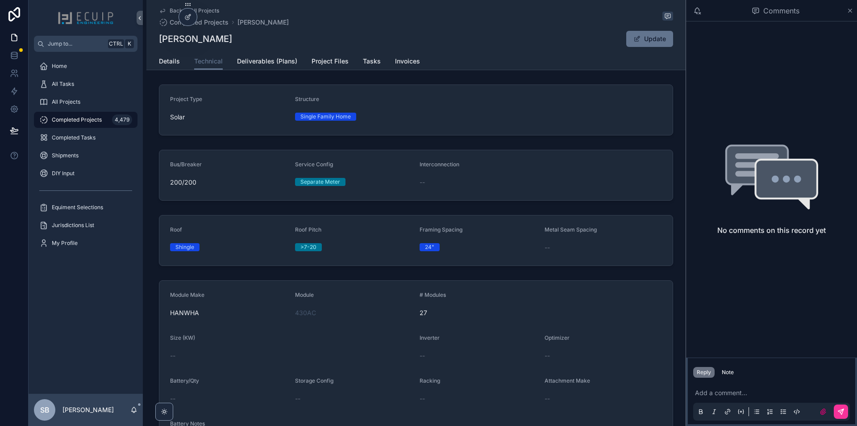
click at [162, 62] on span "Details" at bounding box center [169, 61] width 21 height 9
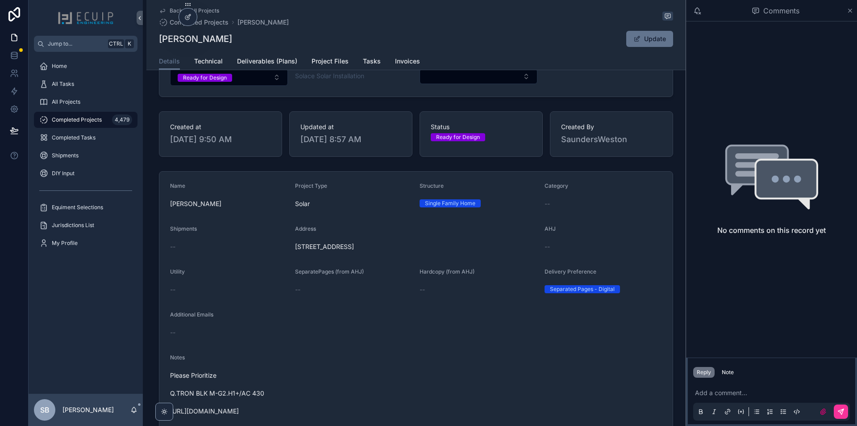
scroll to position [223, 0]
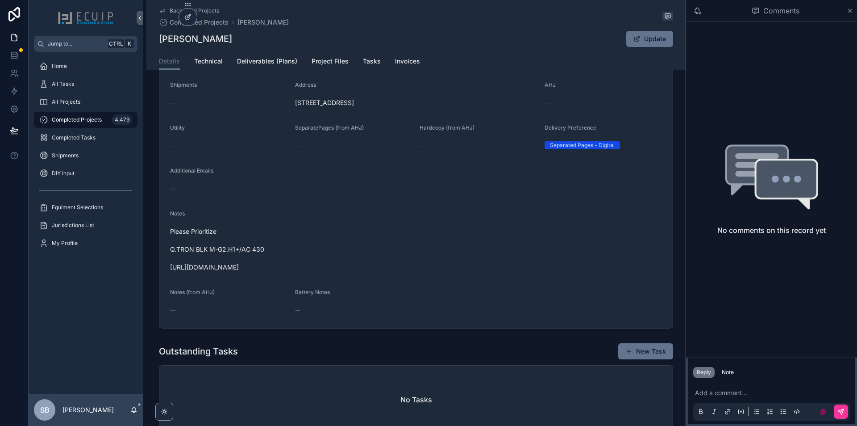
drag, startPoint x: 263, startPoint y: 281, endPoint x: 169, endPoint y: 278, distance: 93.8
click at [170, 274] on div "Notes Please Prioritize Q.TRON BLK M-G2.H1+/AC 430 [URL][DOMAIN_NAME]" at bounding box center [416, 242] width 492 height 64
copy span "[URL][DOMAIN_NAME]"
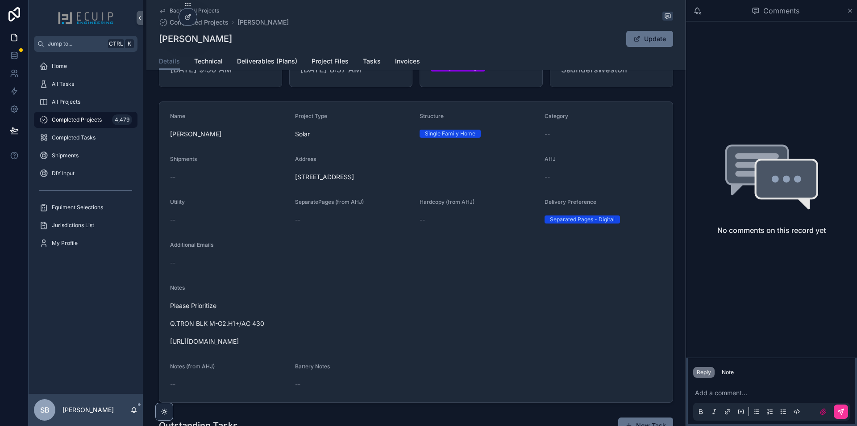
scroll to position [45, 0]
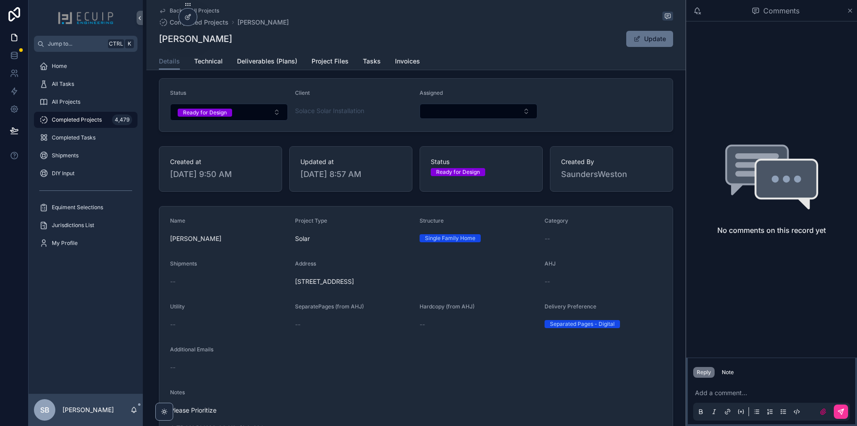
click at [197, 62] on span "Technical" at bounding box center [208, 61] width 29 height 9
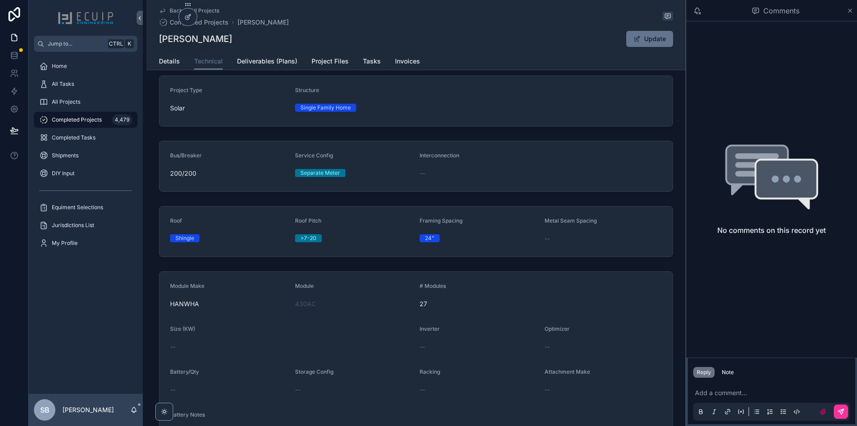
scroll to position [5, 0]
click at [313, 62] on span "Project Files" at bounding box center [330, 61] width 37 height 9
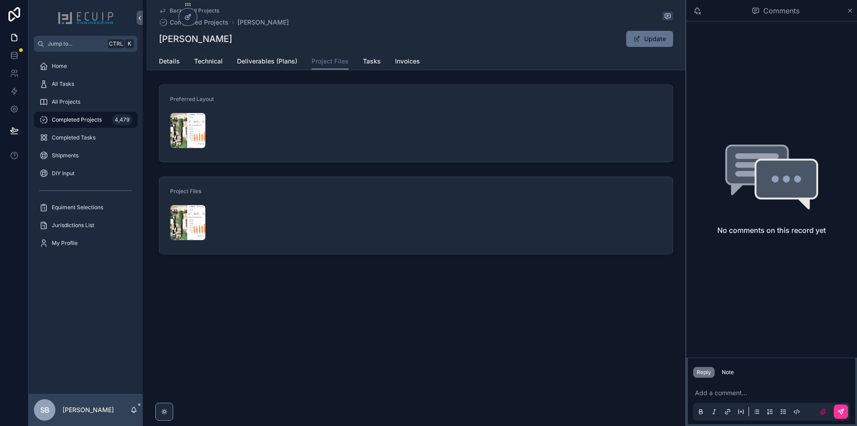
click at [189, 131] on div "Screenshot-2025-09-28-at-9.48.06-PM .png" at bounding box center [188, 131] width 36 height 36
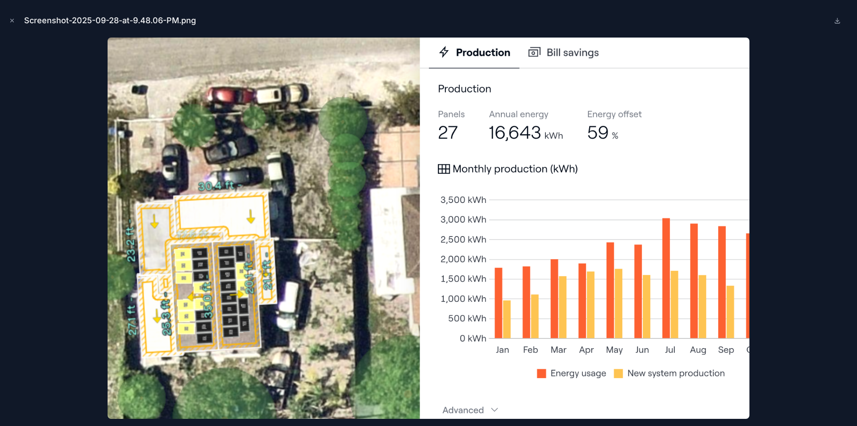
click at [21, 21] on div "Screenshot-2025-09-28-at-9.48.06-PM.png" at bounding box center [428, 20] width 843 height 27
click at [15, 19] on button "Close modal" at bounding box center [12, 21] width 10 height 10
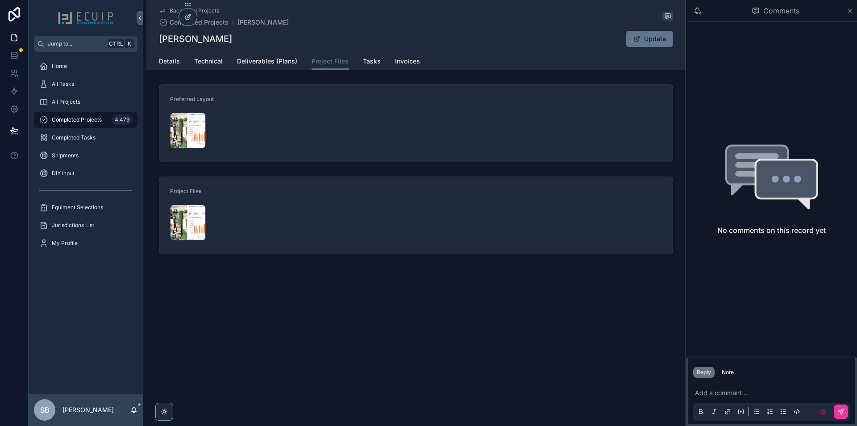
click at [200, 64] on span "Technical" at bounding box center [208, 61] width 29 height 9
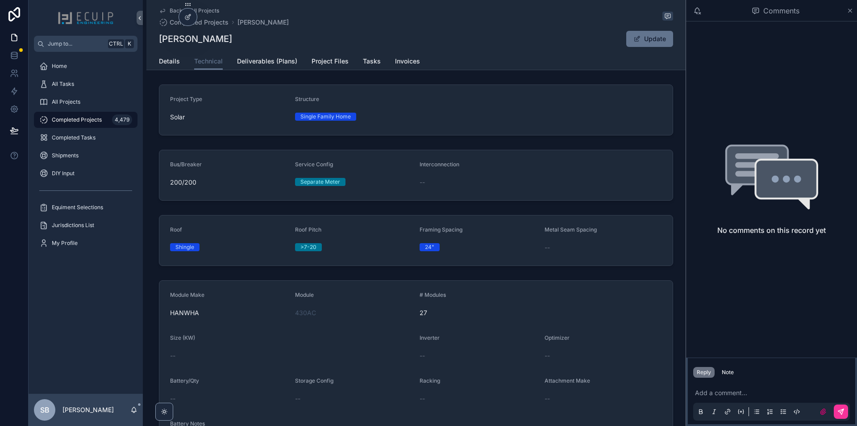
click at [320, 59] on span "Project Files" at bounding box center [330, 61] width 37 height 9
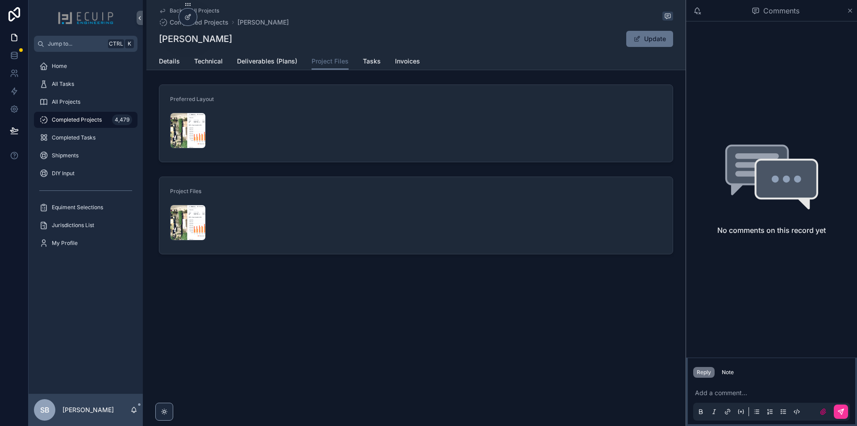
click at [179, 129] on div "Screenshot-2025-09-28-at-9.48.06-PM .png" at bounding box center [188, 131] width 36 height 36
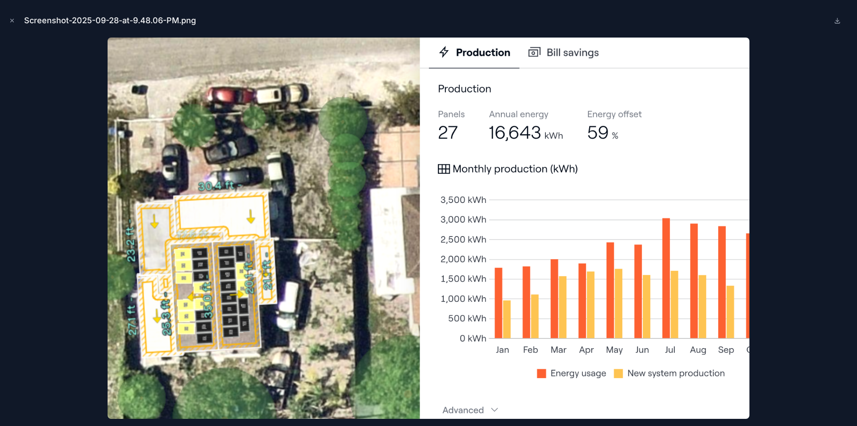
click at [10, 20] on icon "Close modal" at bounding box center [12, 20] width 6 height 6
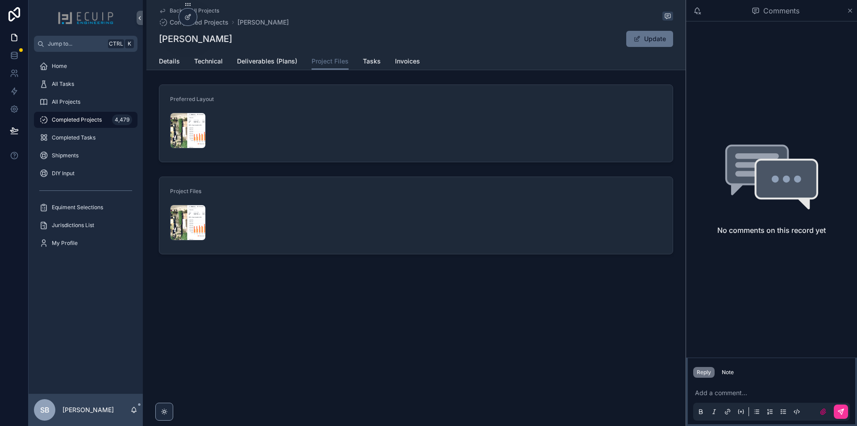
click at [208, 56] on link "Technical" at bounding box center [208, 62] width 29 height 18
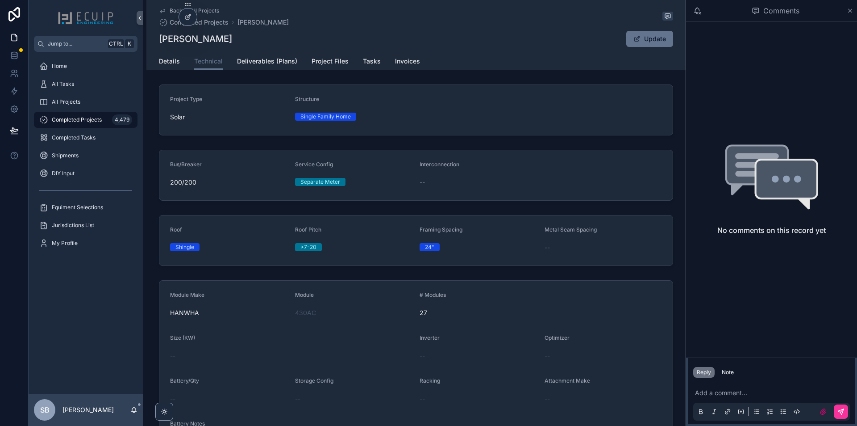
click at [159, 61] on span "Details" at bounding box center [169, 61] width 21 height 9
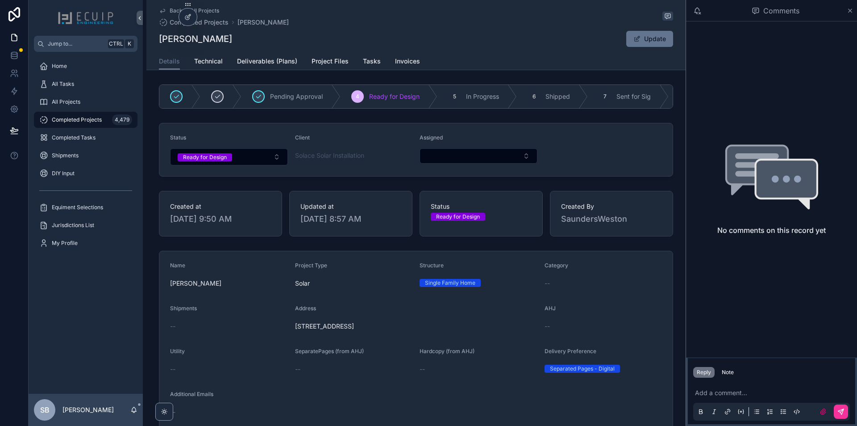
click at [485, 162] on button "Select Button" at bounding box center [479, 155] width 118 height 15
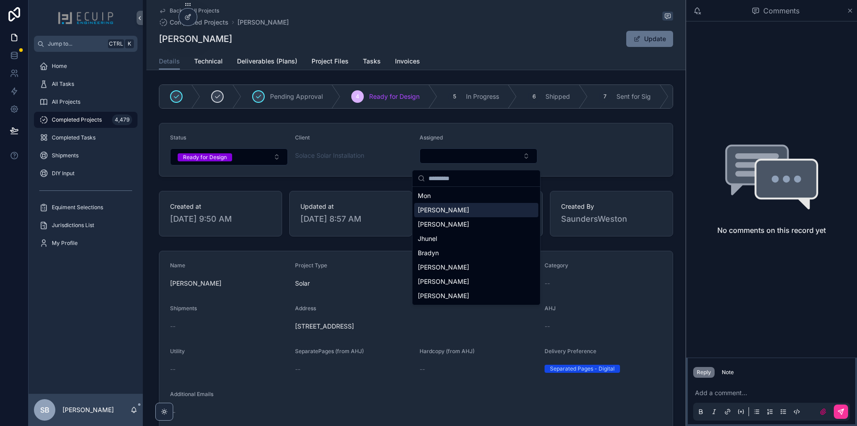
click at [463, 213] on div "[PERSON_NAME]" at bounding box center [476, 210] width 124 height 14
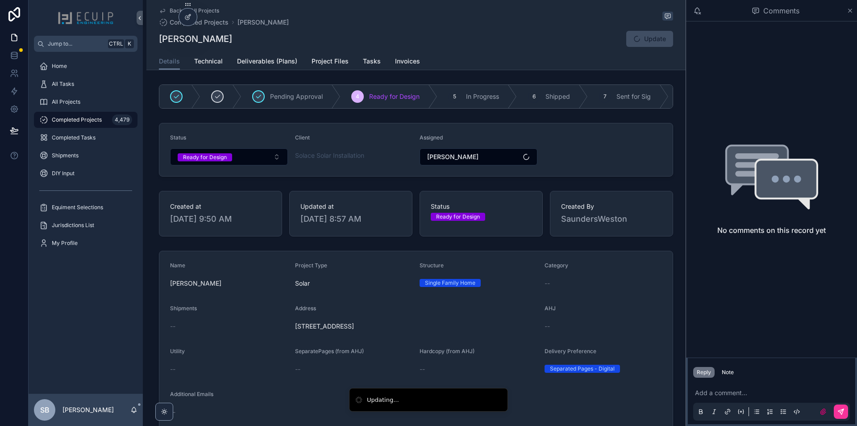
click at [265, 163] on button "Ready for Design" at bounding box center [229, 156] width 118 height 17
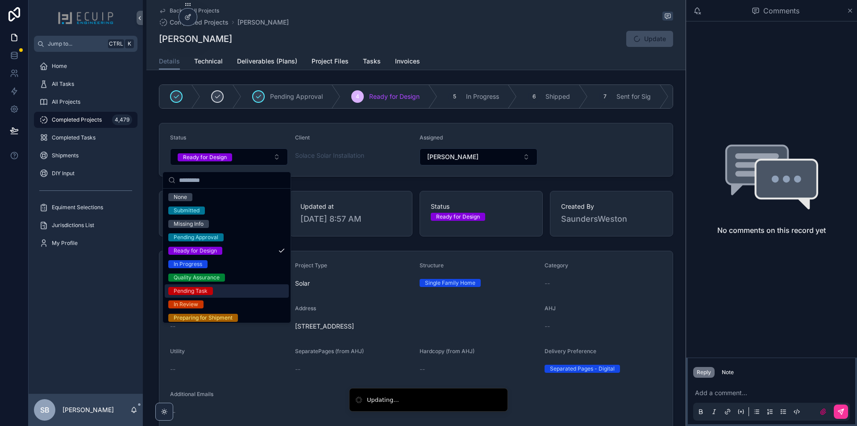
click at [735, 377] on div "Reply Note" at bounding box center [771, 372] width 167 height 14
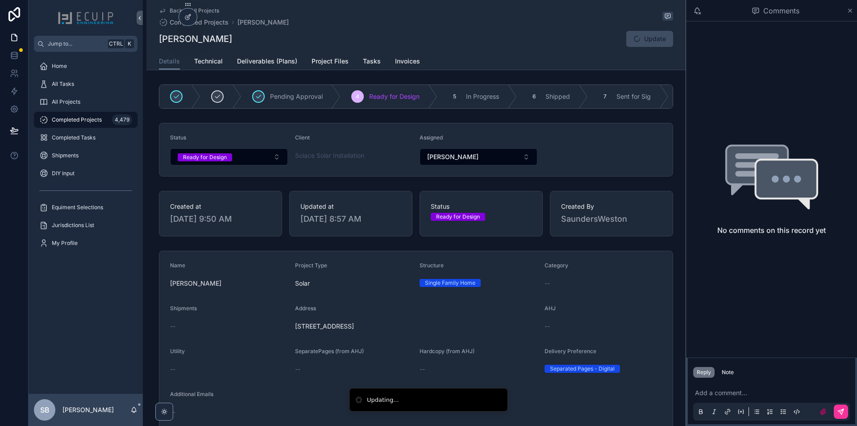
click at [733, 379] on div "Reply Note" at bounding box center [771, 372] width 167 height 14
click at [733, 373] on div "Note" at bounding box center [728, 371] width 12 height 7
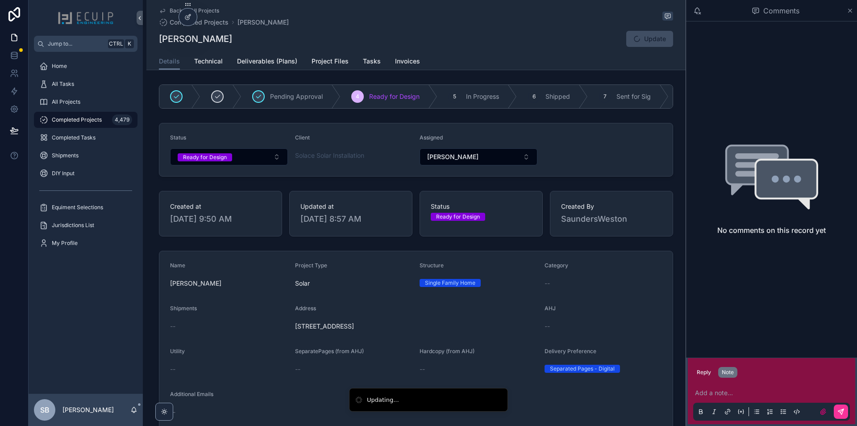
click at [728, 387] on div "Add a note..." at bounding box center [772, 402] width 157 height 38
click at [730, 391] on p "scrollable content" at bounding box center [773, 392] width 157 height 9
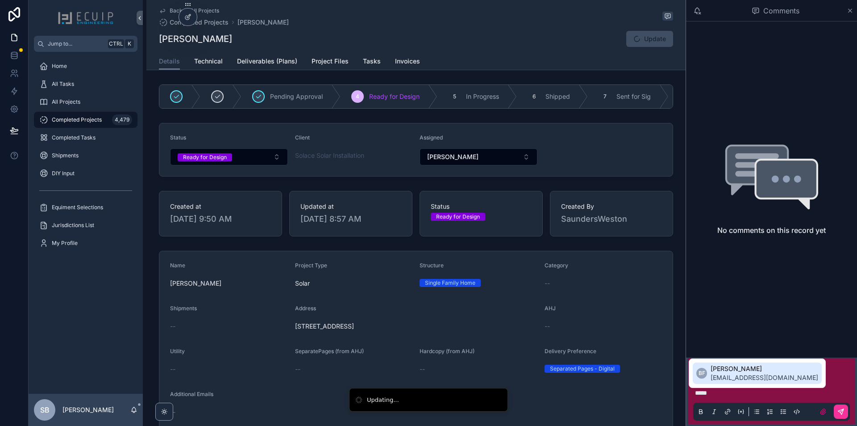
click at [749, 373] on span "[EMAIL_ADDRESS][DOMAIN_NAME]" at bounding box center [765, 377] width 108 height 9
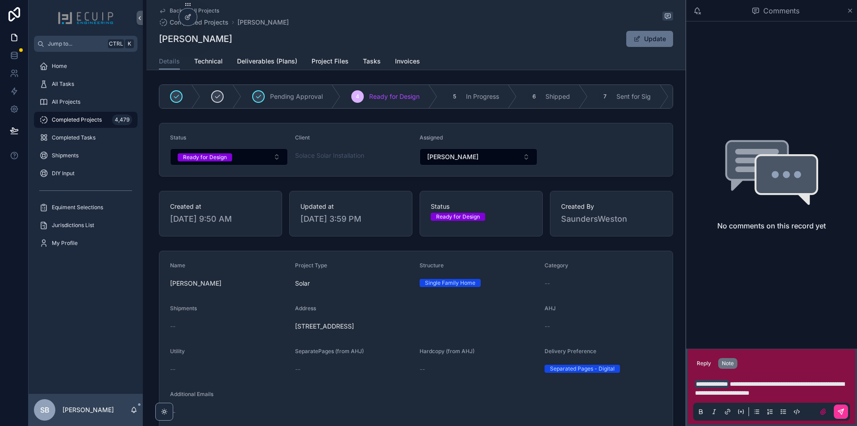
click at [840, 413] on icon "scrollable content" at bounding box center [841, 411] width 7 height 7
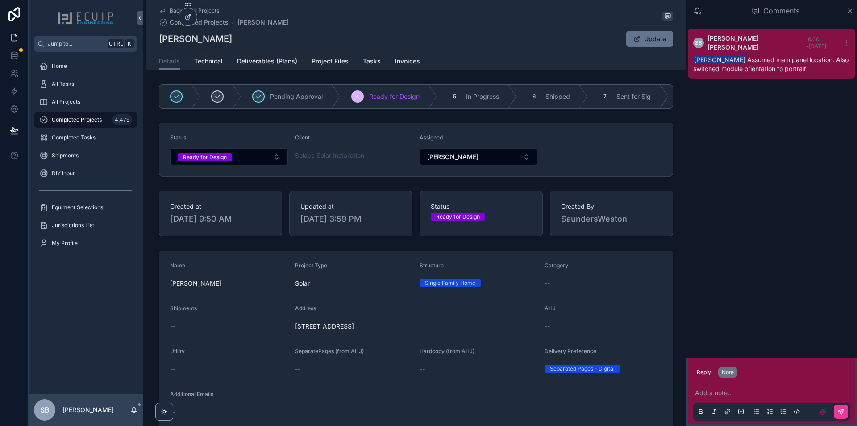
click at [235, 164] on button "Ready for Design" at bounding box center [229, 156] width 118 height 17
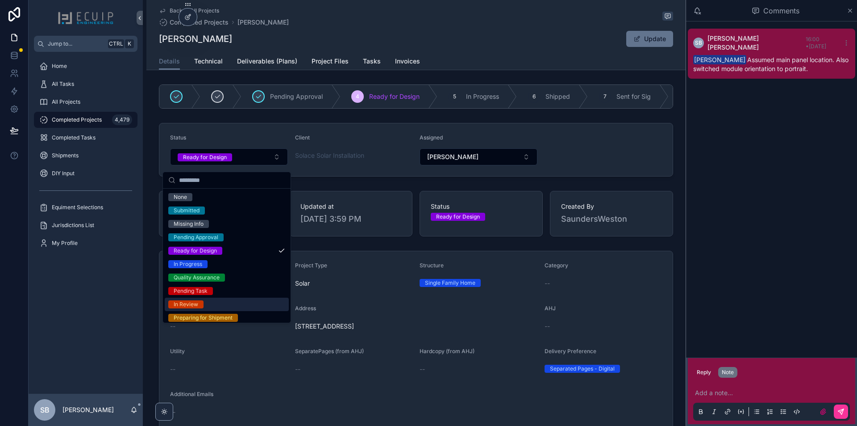
click at [205, 305] on div "In Review" at bounding box center [227, 303] width 124 height 13
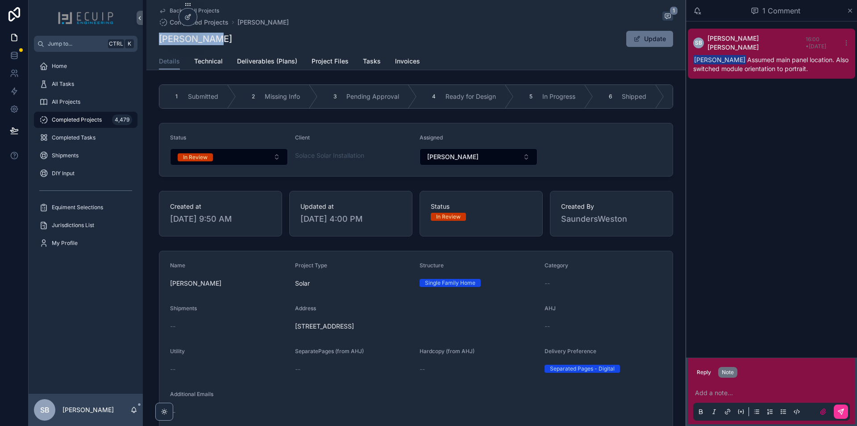
drag, startPoint x: 226, startPoint y: 42, endPoint x: 152, endPoint y: 46, distance: 74.3
click at [152, 46] on div "Back to All Projects Completed Projects [PERSON_NAME] 1 [PERSON_NAME] Update De…" at bounding box center [416, 35] width 540 height 70
copy h1 "[PERSON_NAME]"
